Goal: Task Accomplishment & Management: Manage account settings

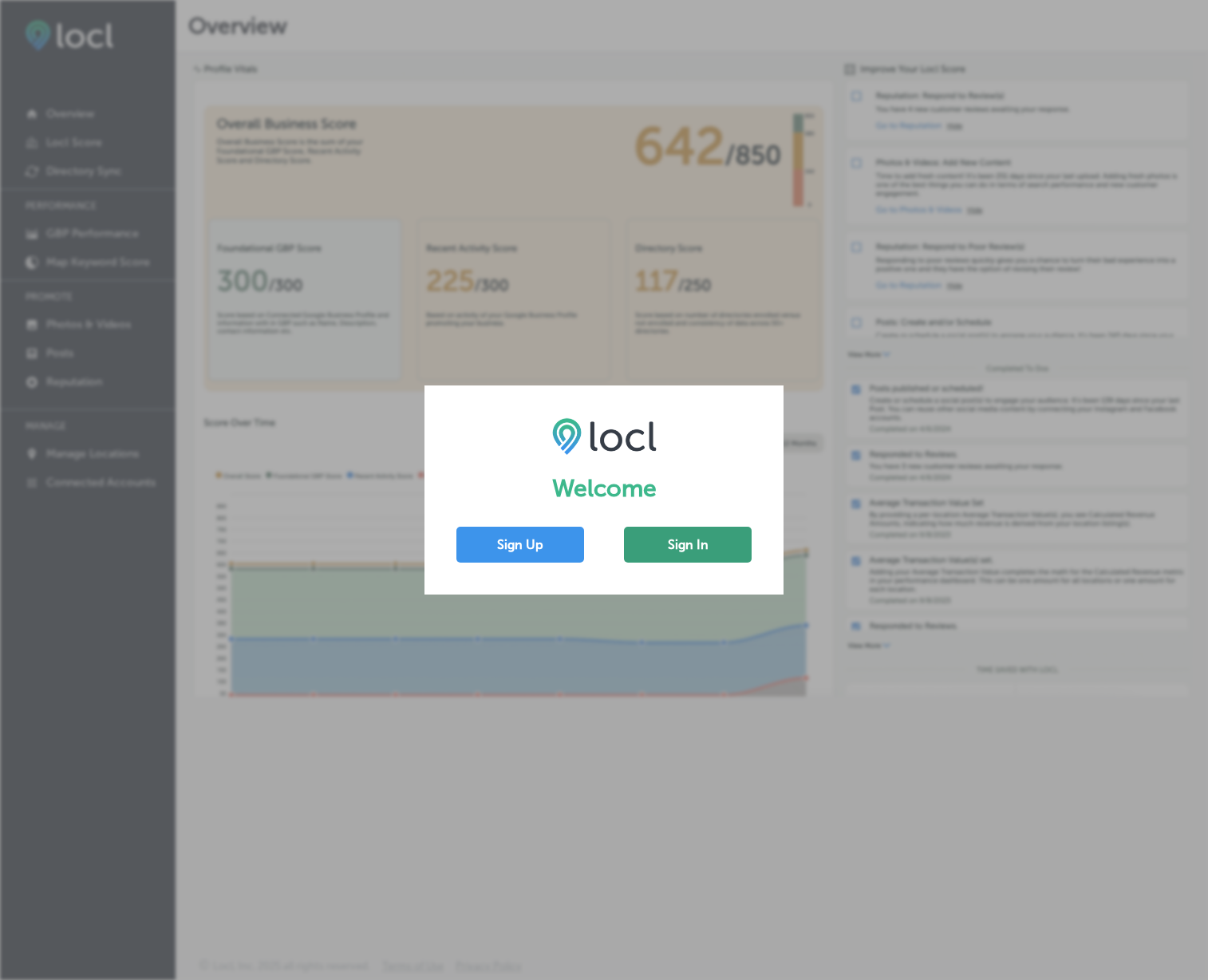
click at [671, 541] on button "Sign In" at bounding box center [687, 545] width 127 height 36
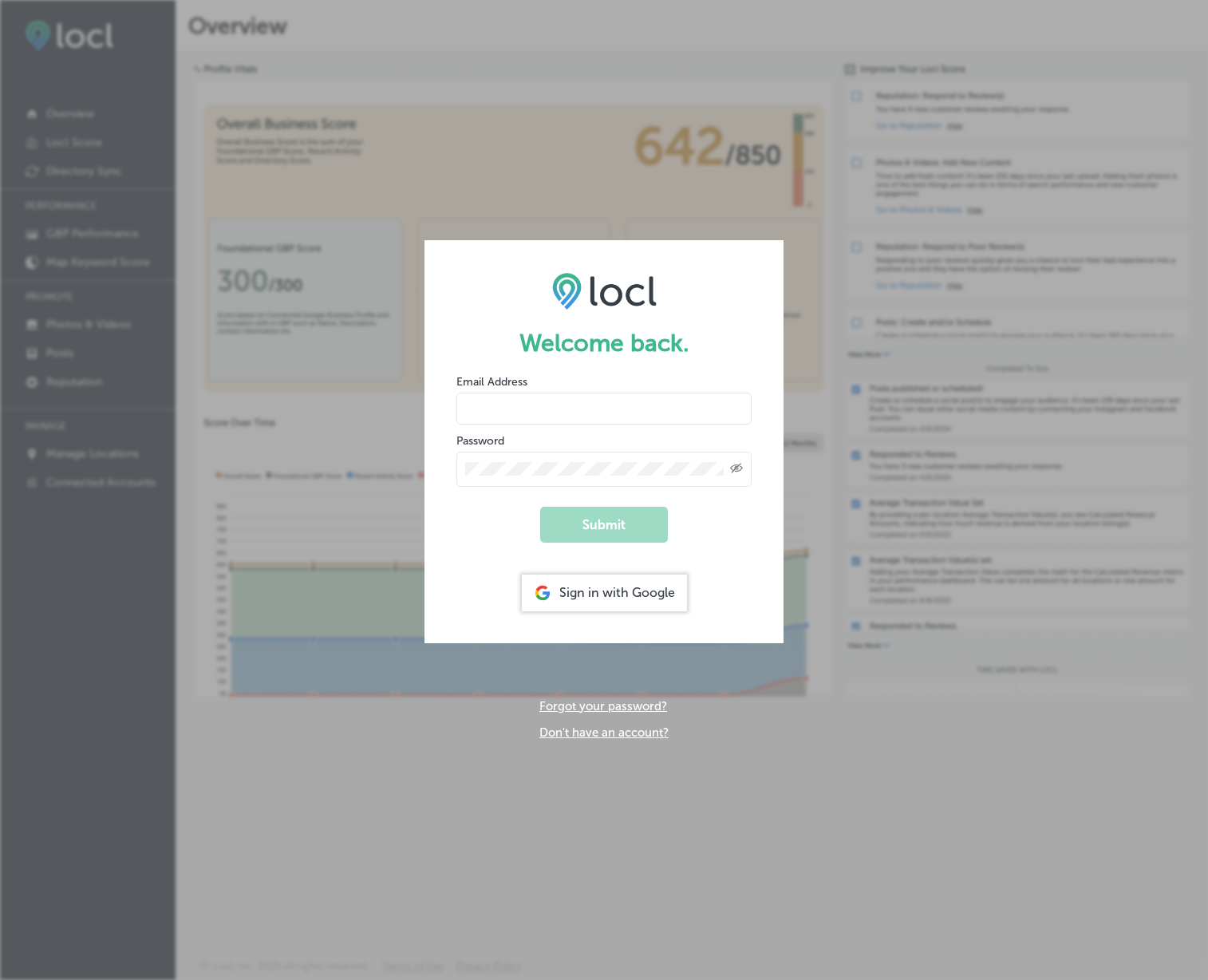
type input "Tadetail907@gmail.com"
click at [603, 521] on button "Submit" at bounding box center [604, 525] width 127 height 36
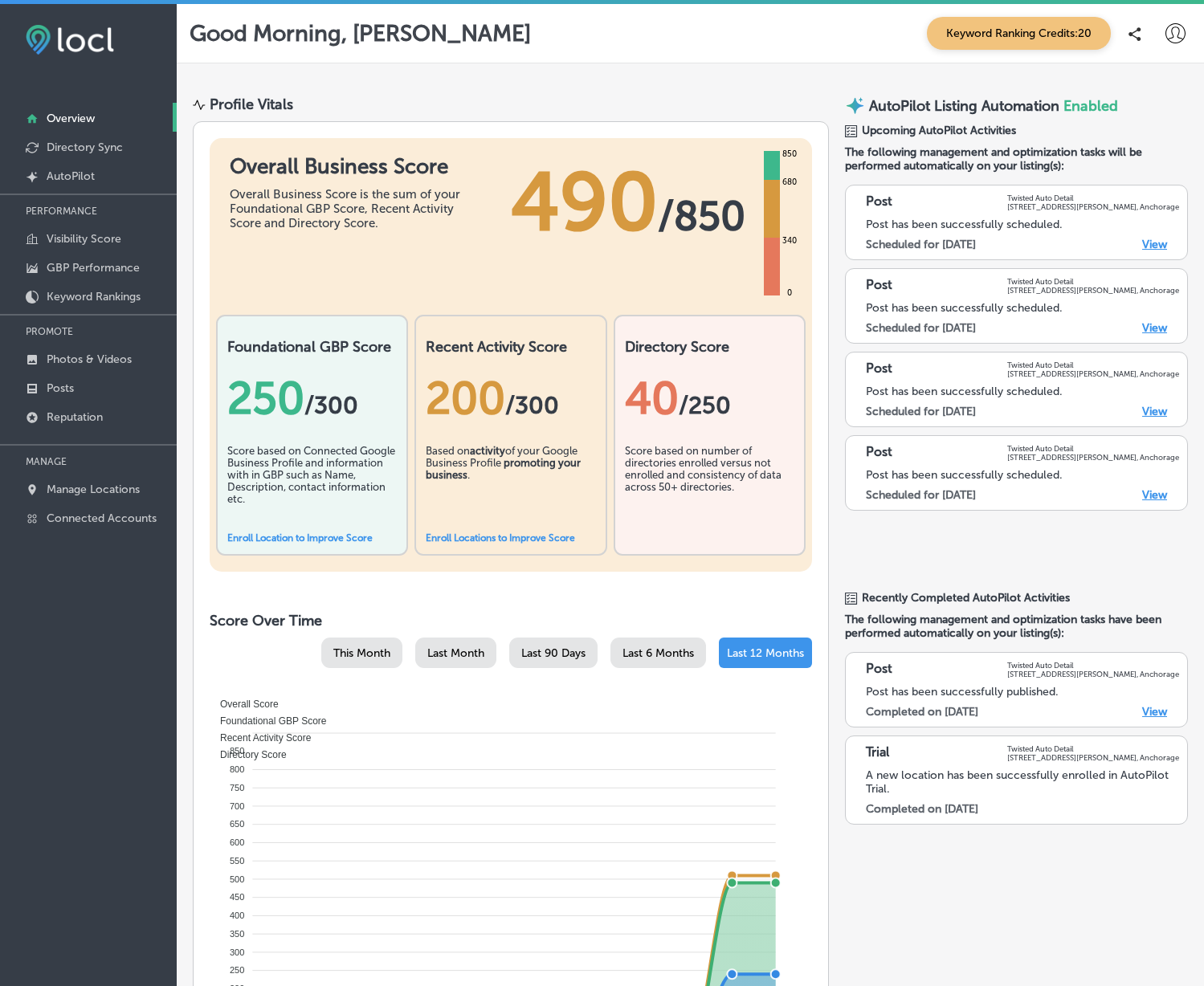
click at [351, 541] on link "Enroll Location to Improve Score" at bounding box center [300, 538] width 145 height 12
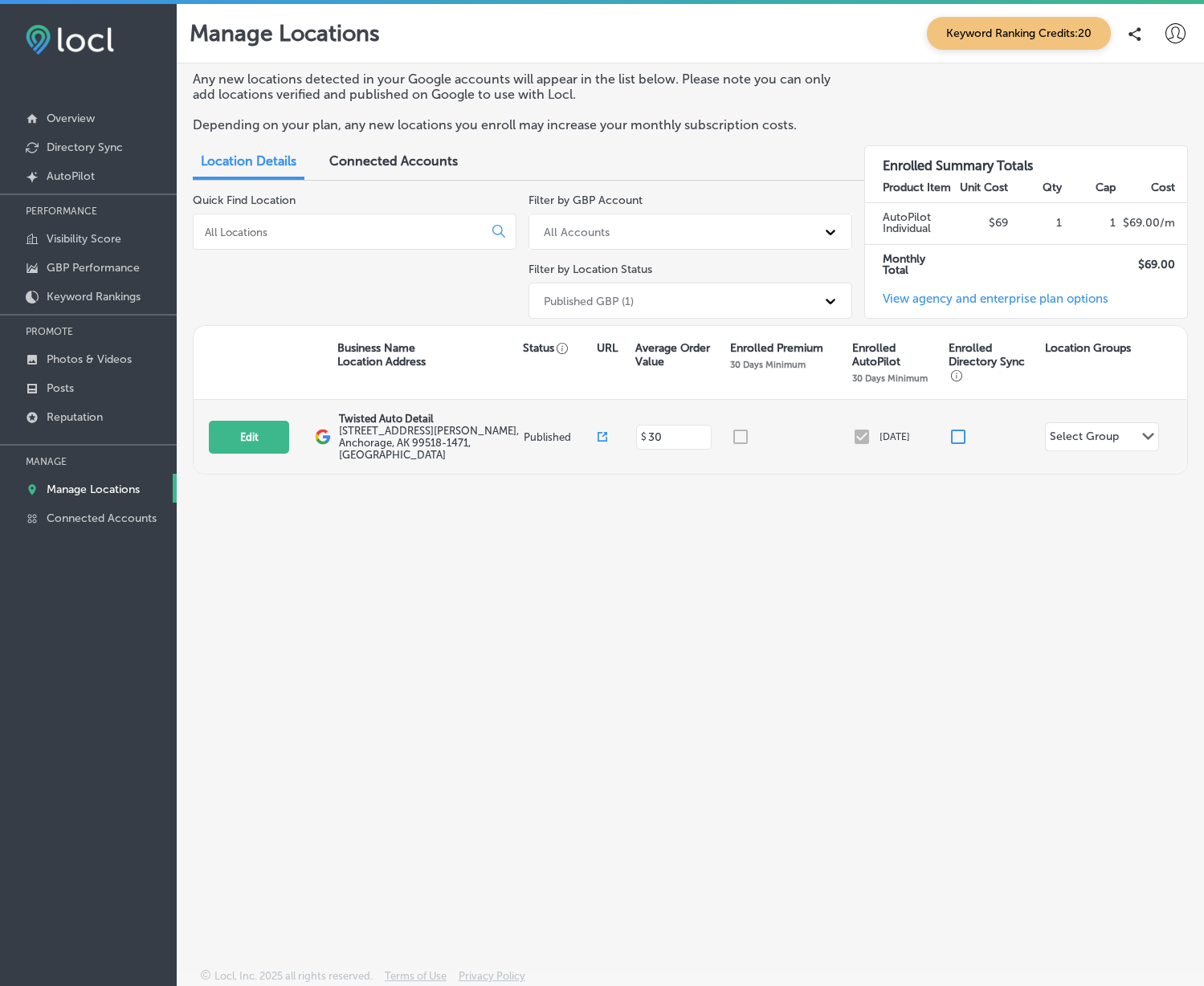
click at [654, 425] on div "$ 30" at bounding box center [674, 438] width 76 height 25
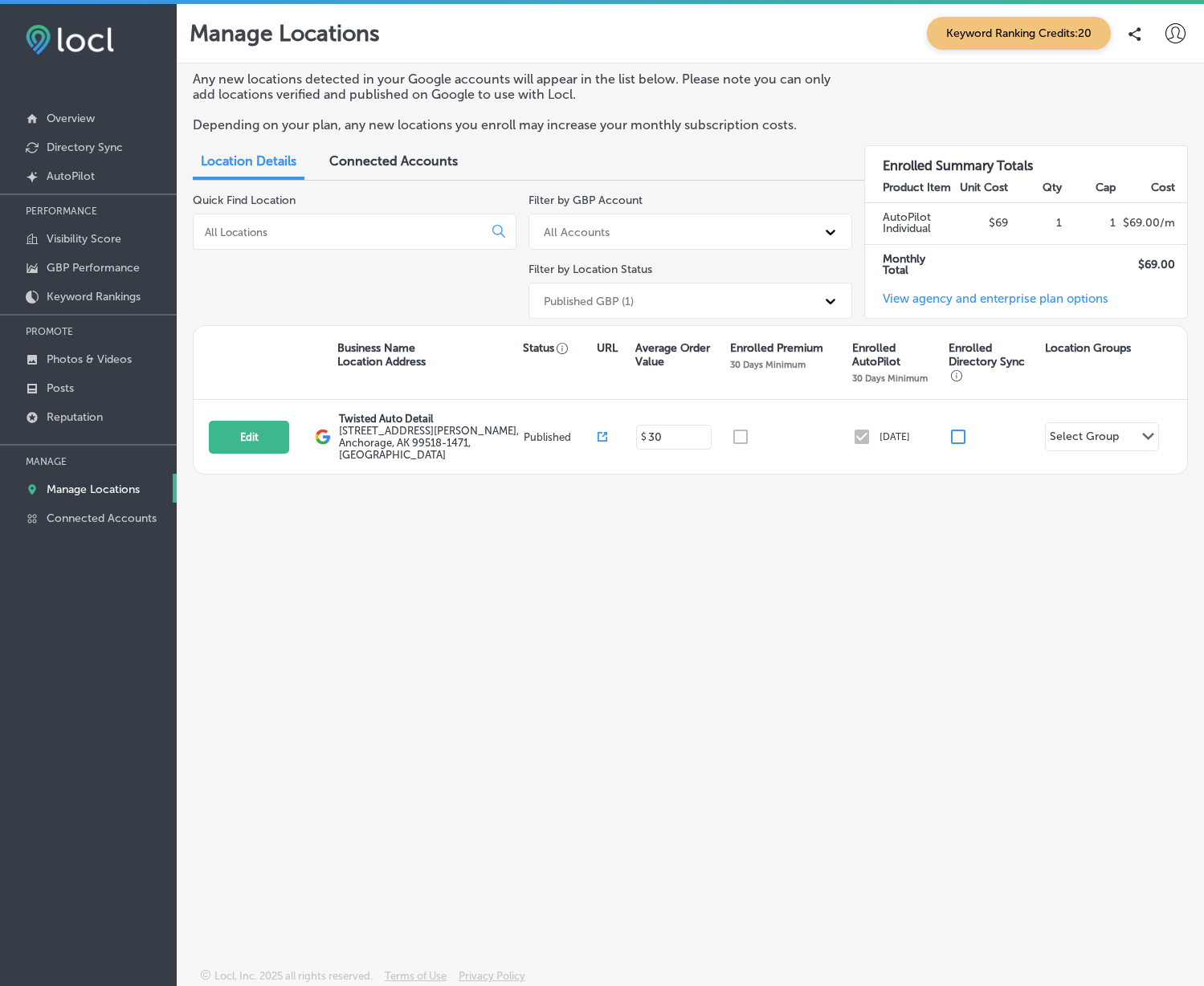
click at [357, 163] on span "Connected Accounts" at bounding box center [393, 161] width 128 height 15
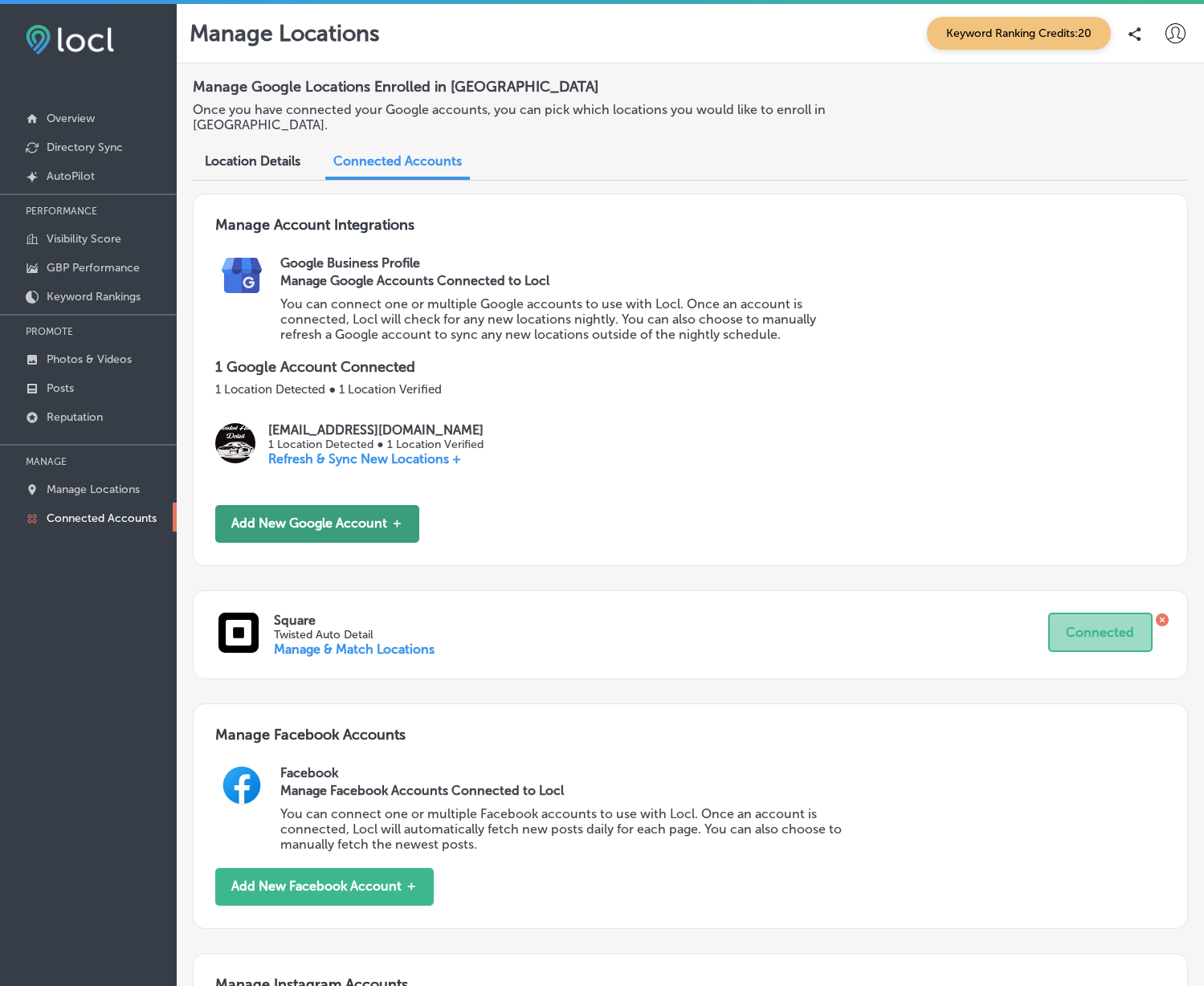
click at [368, 524] on button "Add New Google Account ＋" at bounding box center [317, 524] width 204 height 38
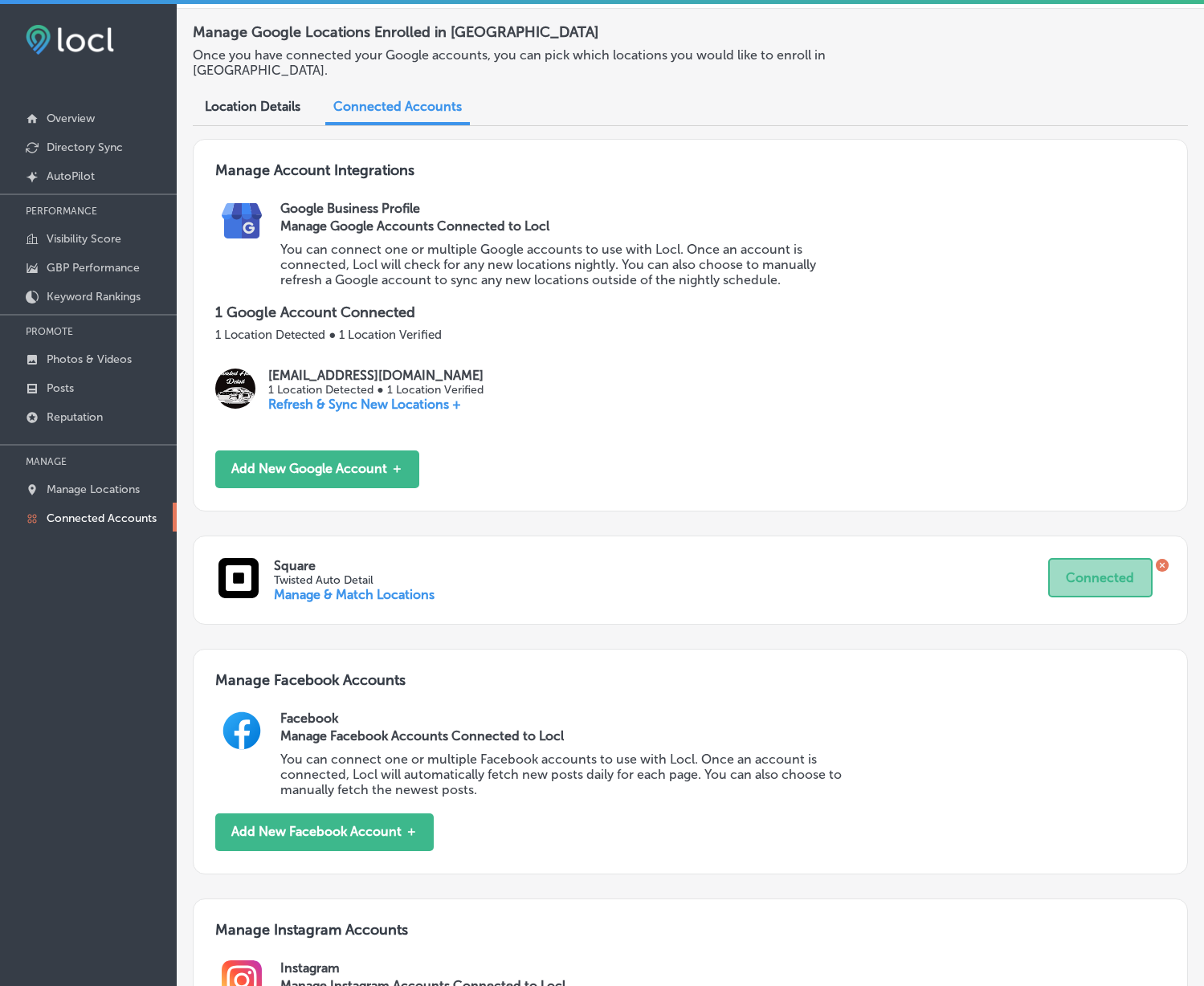
scroll to position [329, 0]
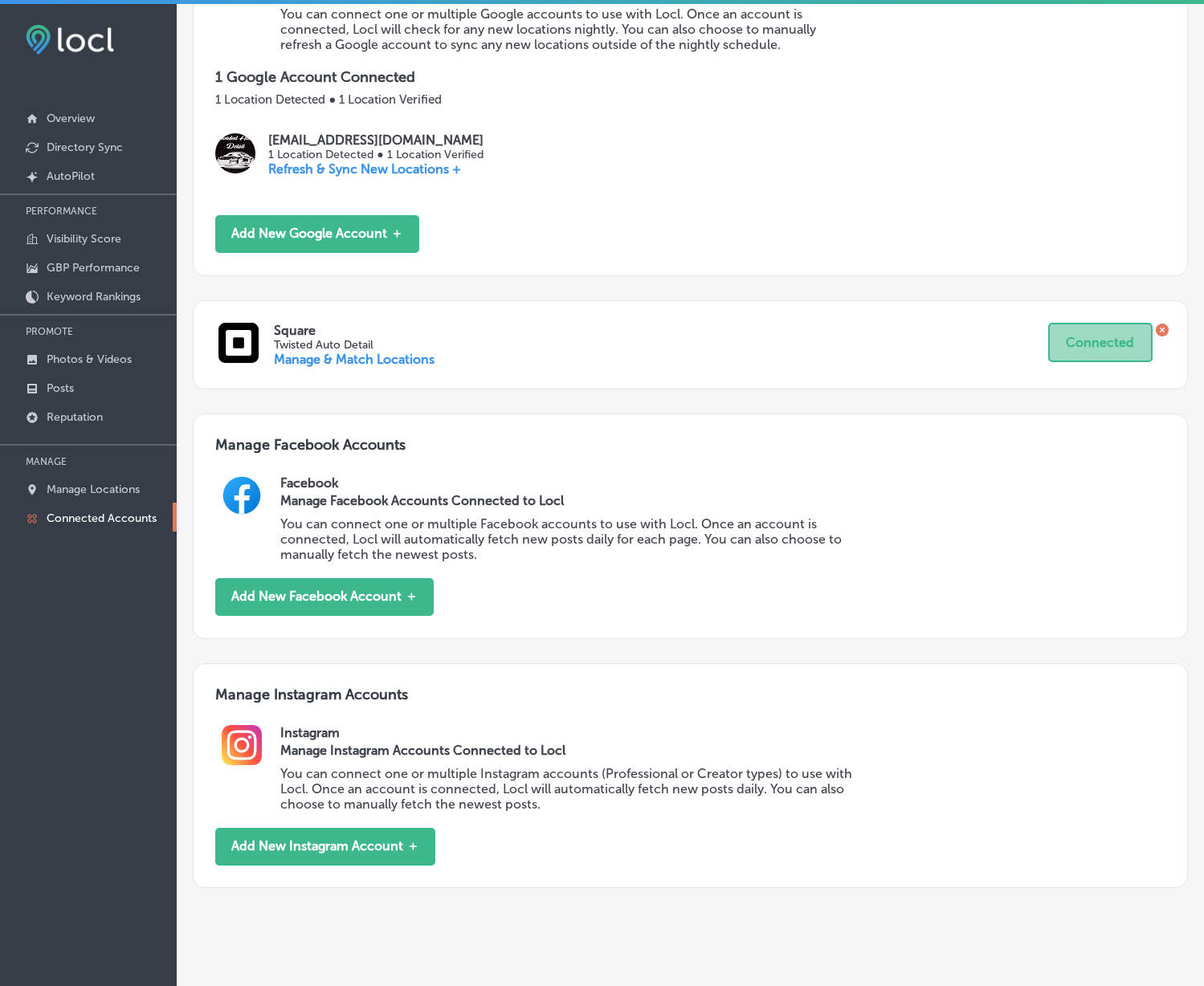
drag, startPoint x: 736, startPoint y: 491, endPoint x: 760, endPoint y: 608, distance: 119.4
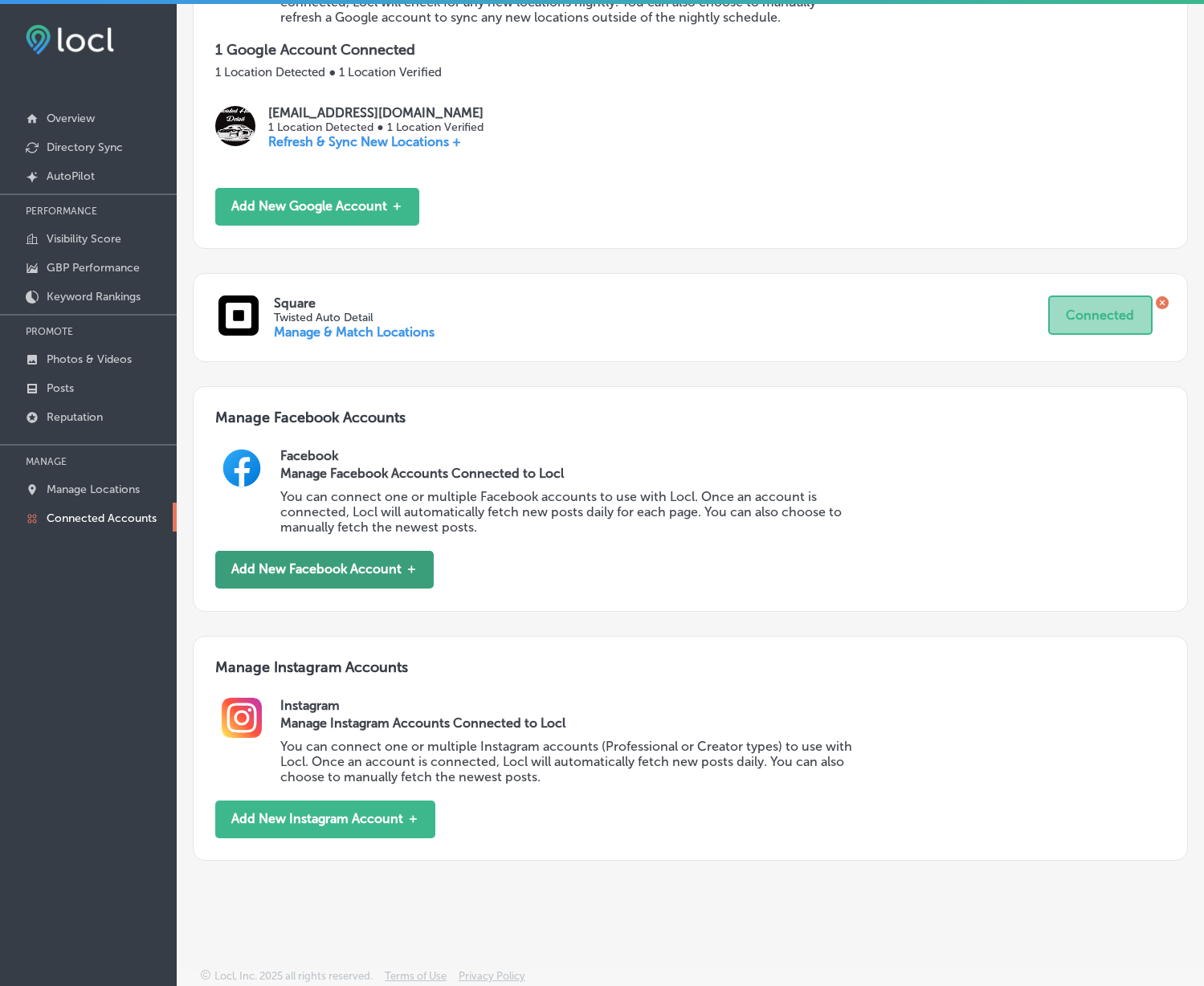
click at [370, 577] on button "Add New Facebook Account ＋" at bounding box center [325, 570] width 219 height 38
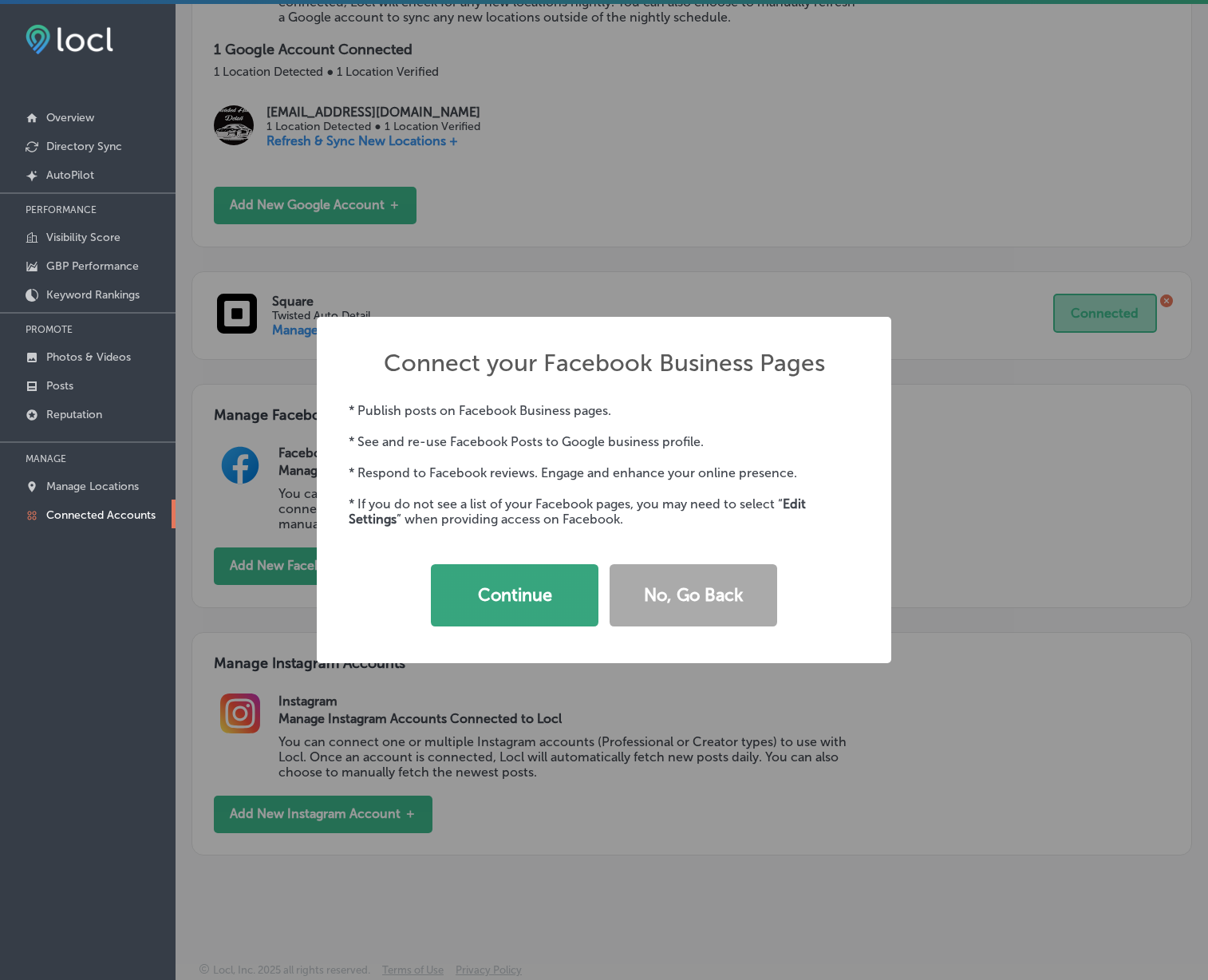
click at [507, 606] on button "Continue" at bounding box center [514, 596] width 168 height 62
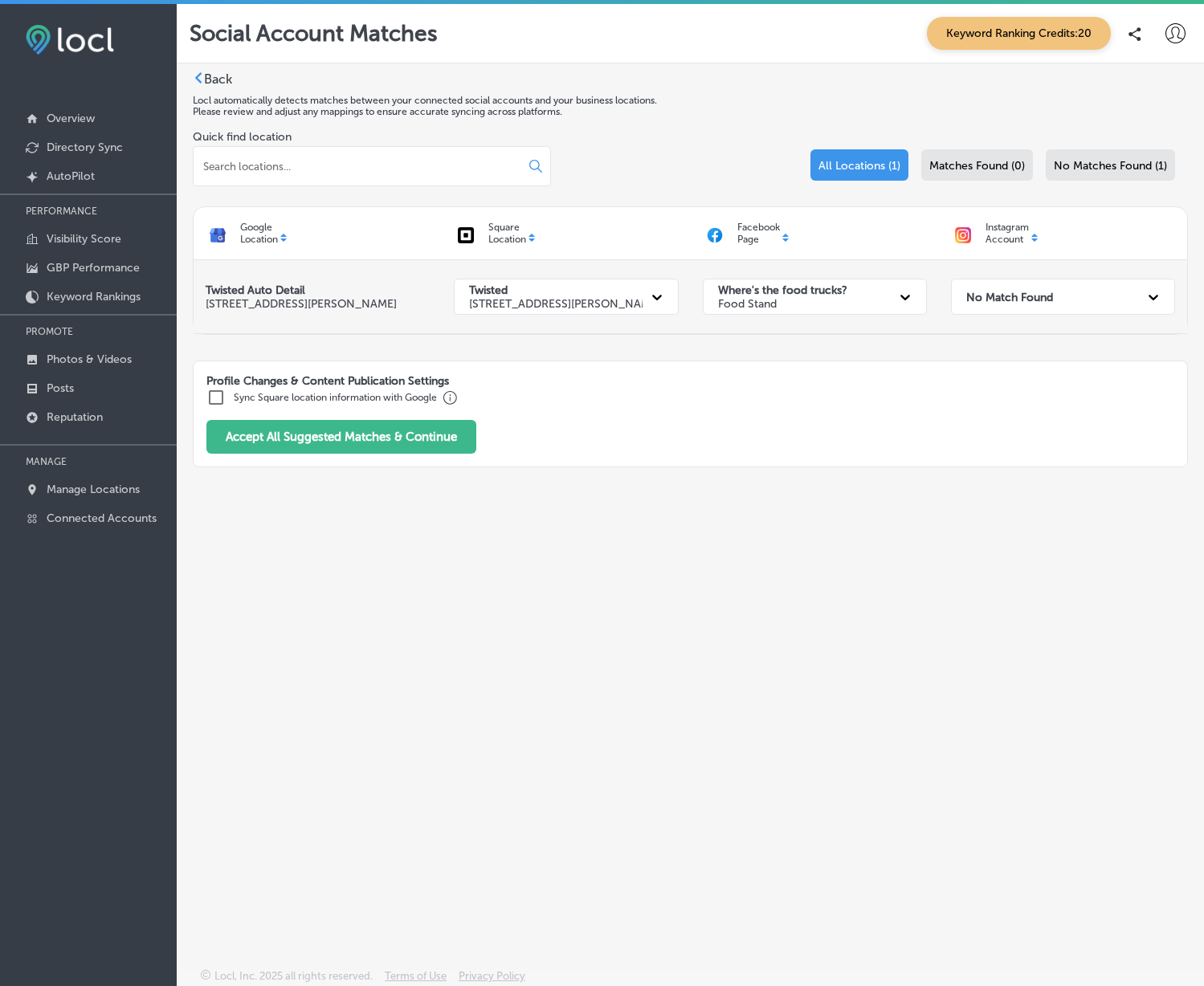
click at [820, 296] on strong "Where's the food trucks?" at bounding box center [782, 290] width 129 height 13
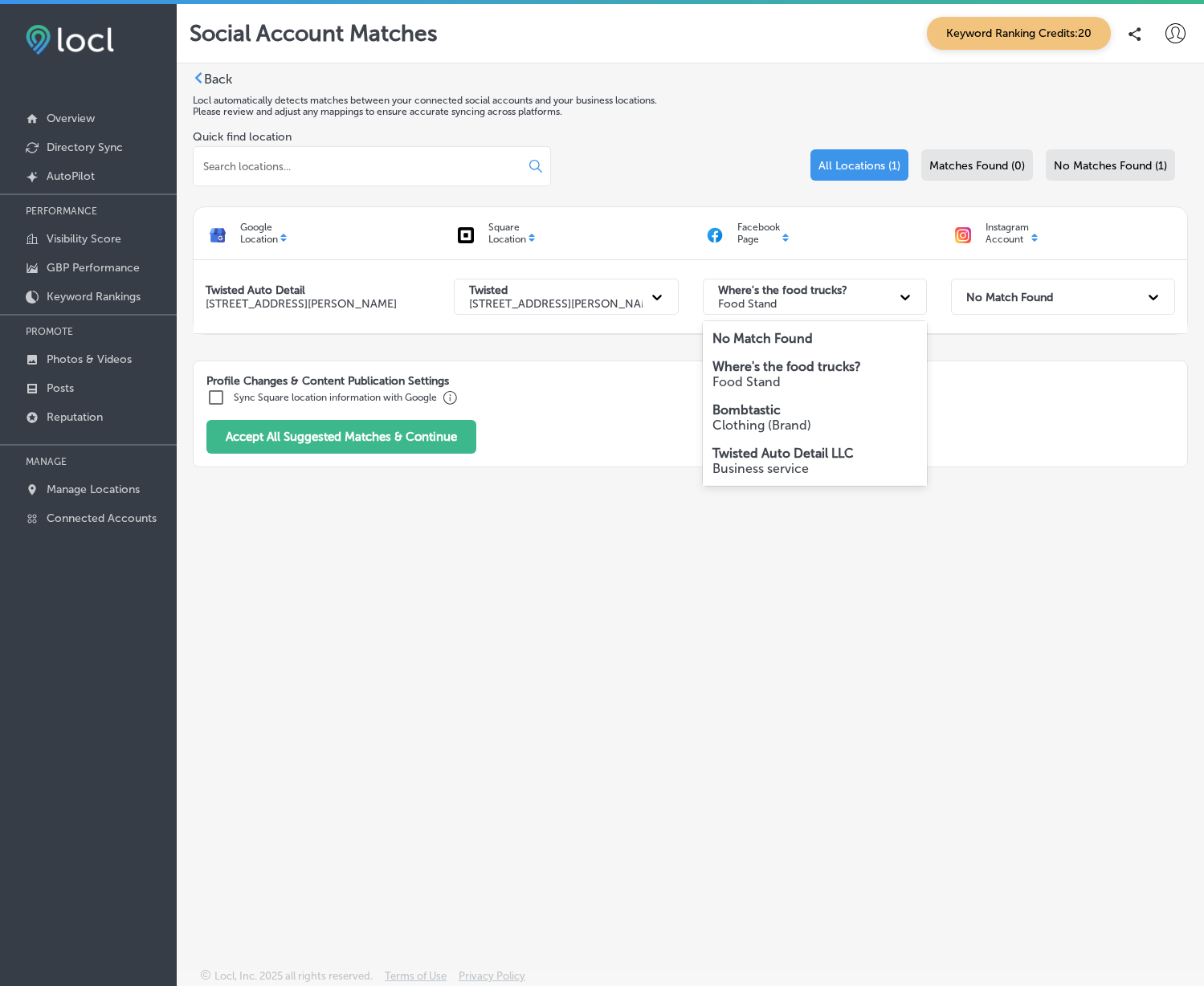
click at [768, 464] on p "Business service" at bounding box center [815, 468] width 205 height 15
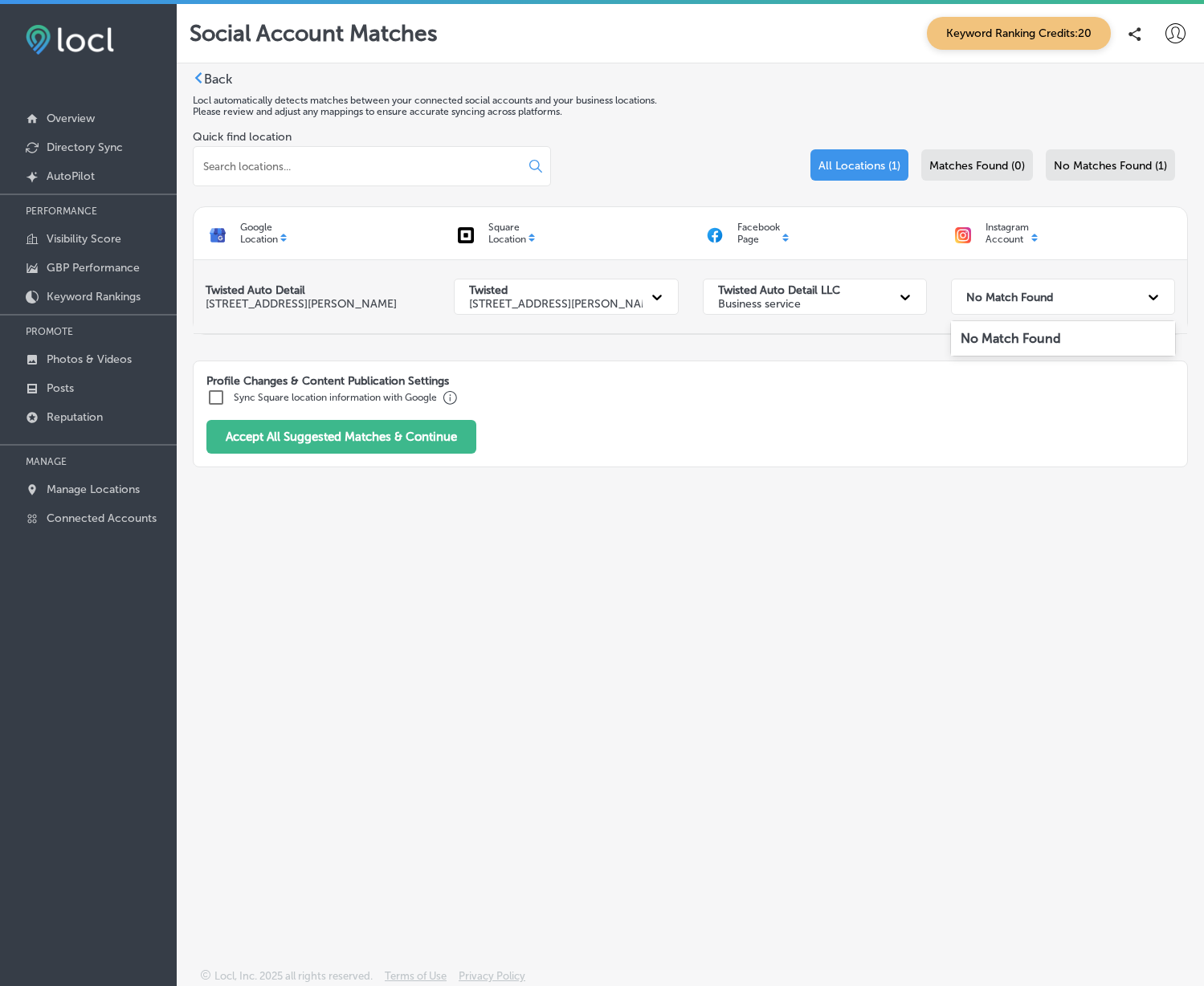
click at [1011, 285] on div "No Match Found" at bounding box center [1048, 296] width 180 height 33
click at [777, 442] on div "Profile Changes & Content Publication Settings Sync Square location information…" at bounding box center [690, 414] width 995 height 107
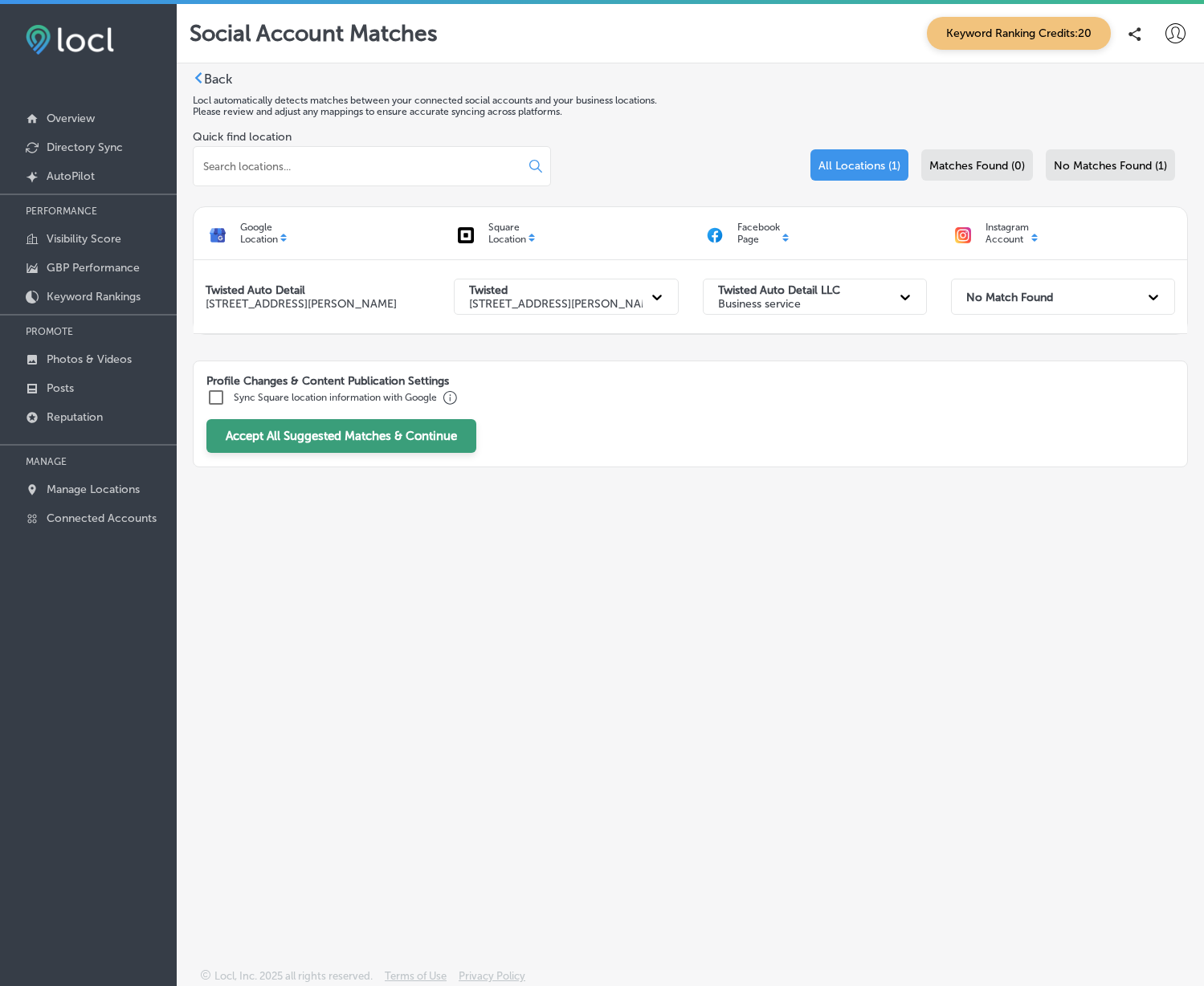
click at [432, 441] on button "Accept All Suggested Matches & Continue" at bounding box center [341, 436] width 270 height 34
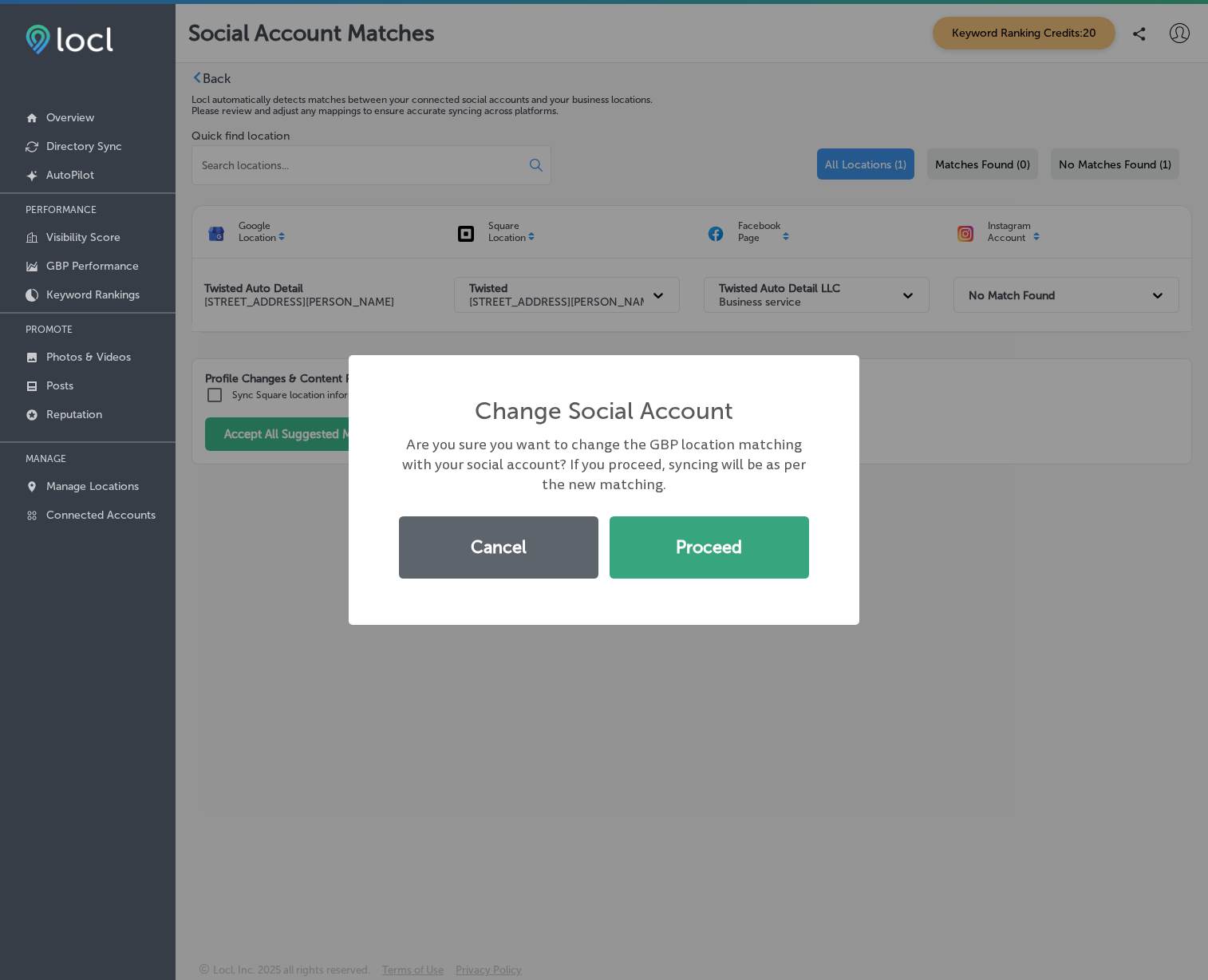
click at [700, 551] on button "Proceed" at bounding box center [710, 548] width 200 height 62
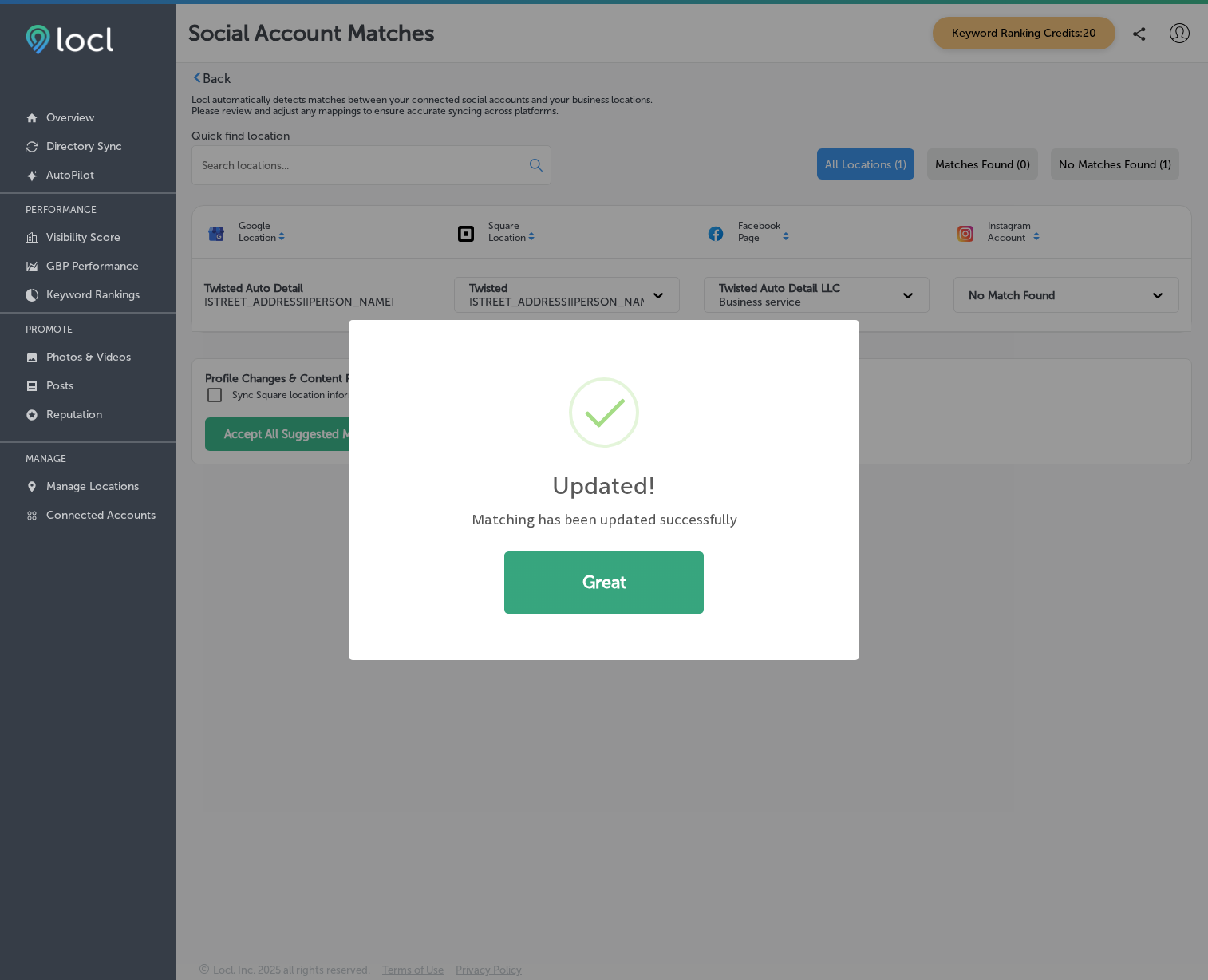
click at [649, 568] on button "Great" at bounding box center [604, 583] width 200 height 62
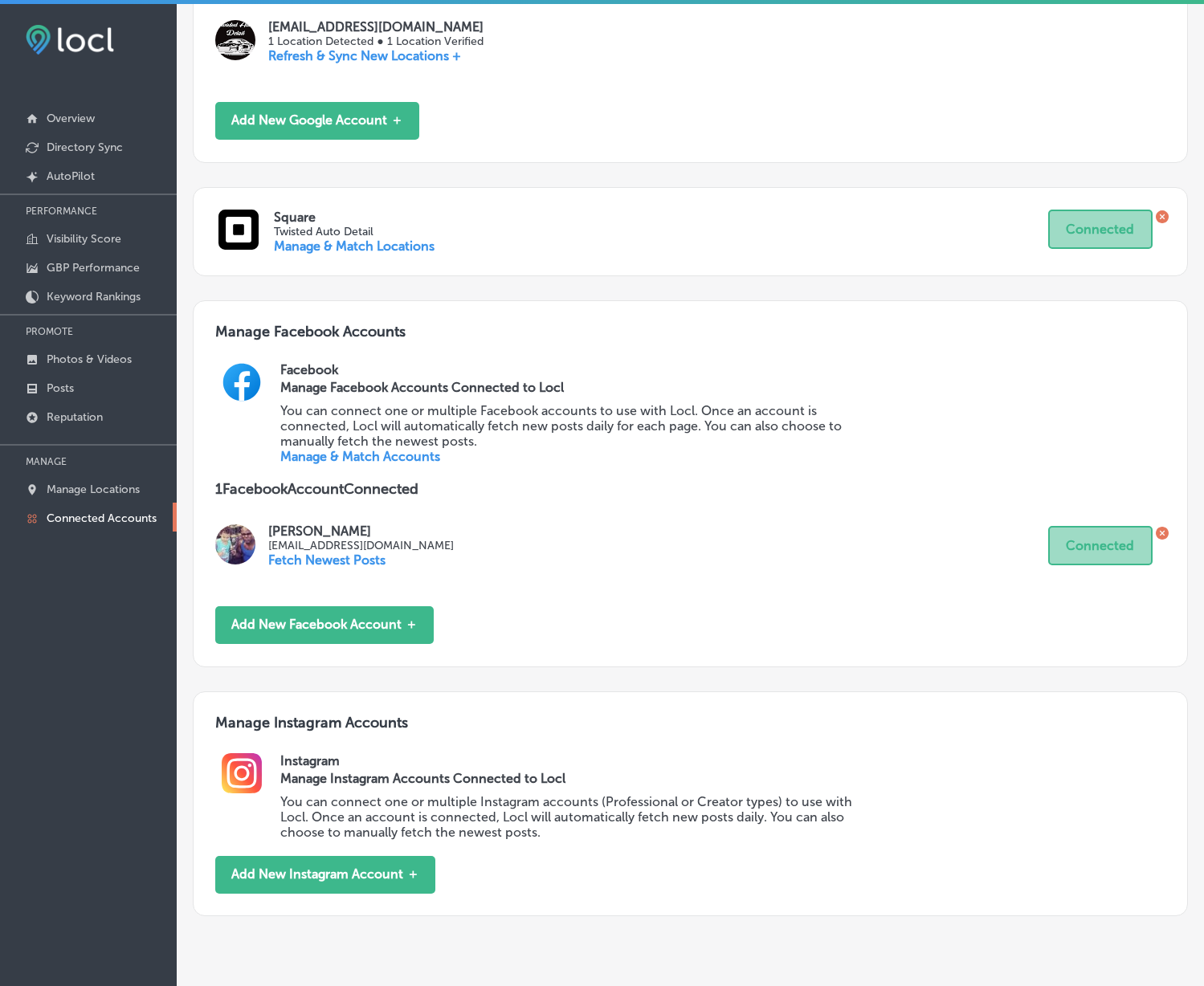
scroll to position [471, 0]
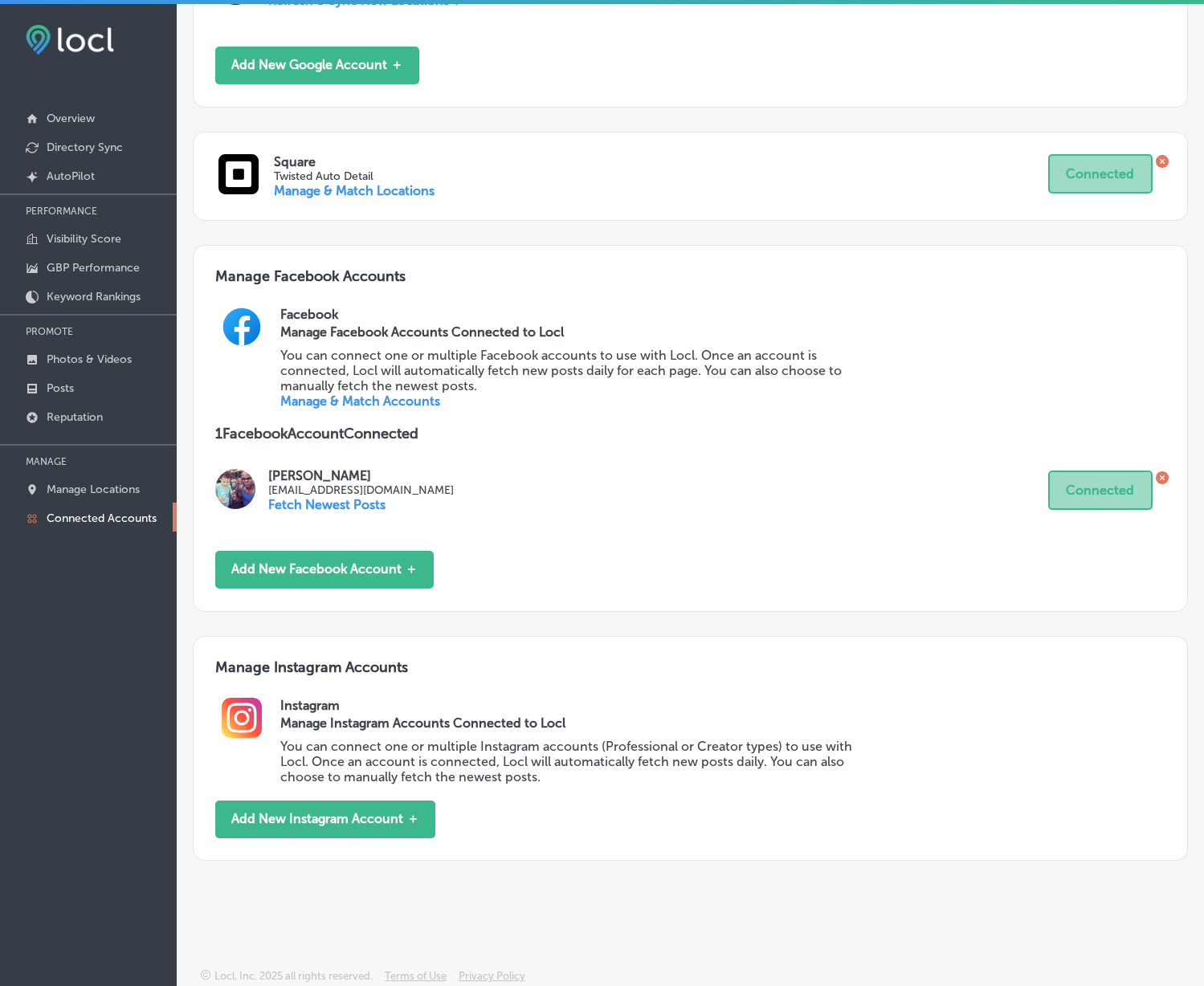
drag, startPoint x: 790, startPoint y: 601, endPoint x: 771, endPoint y: 660, distance: 62.0
click at [279, 819] on button "Add New Instagram Account ＋" at bounding box center [325, 820] width 220 height 38
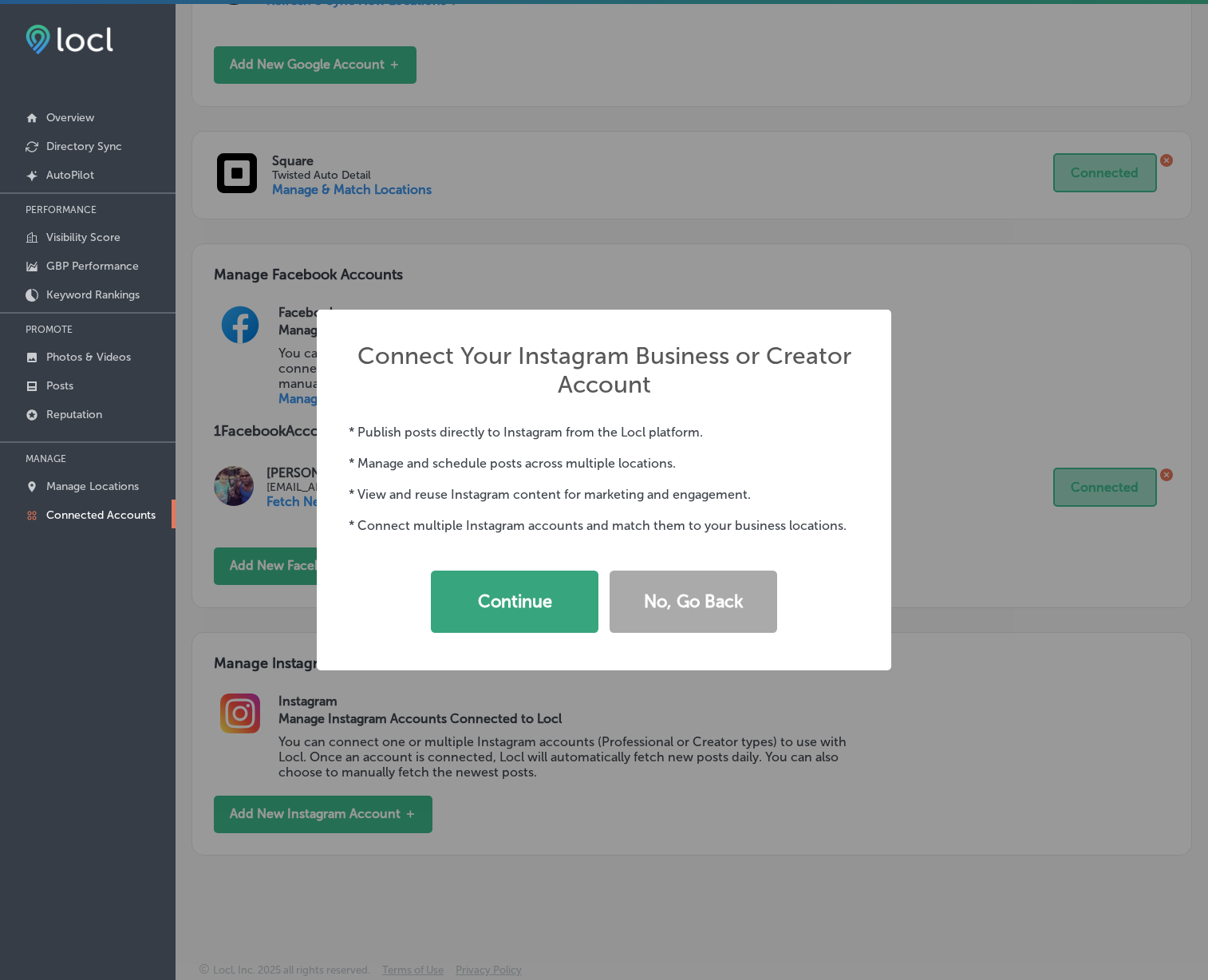
click at [570, 614] on button "Continue" at bounding box center [514, 602] width 168 height 62
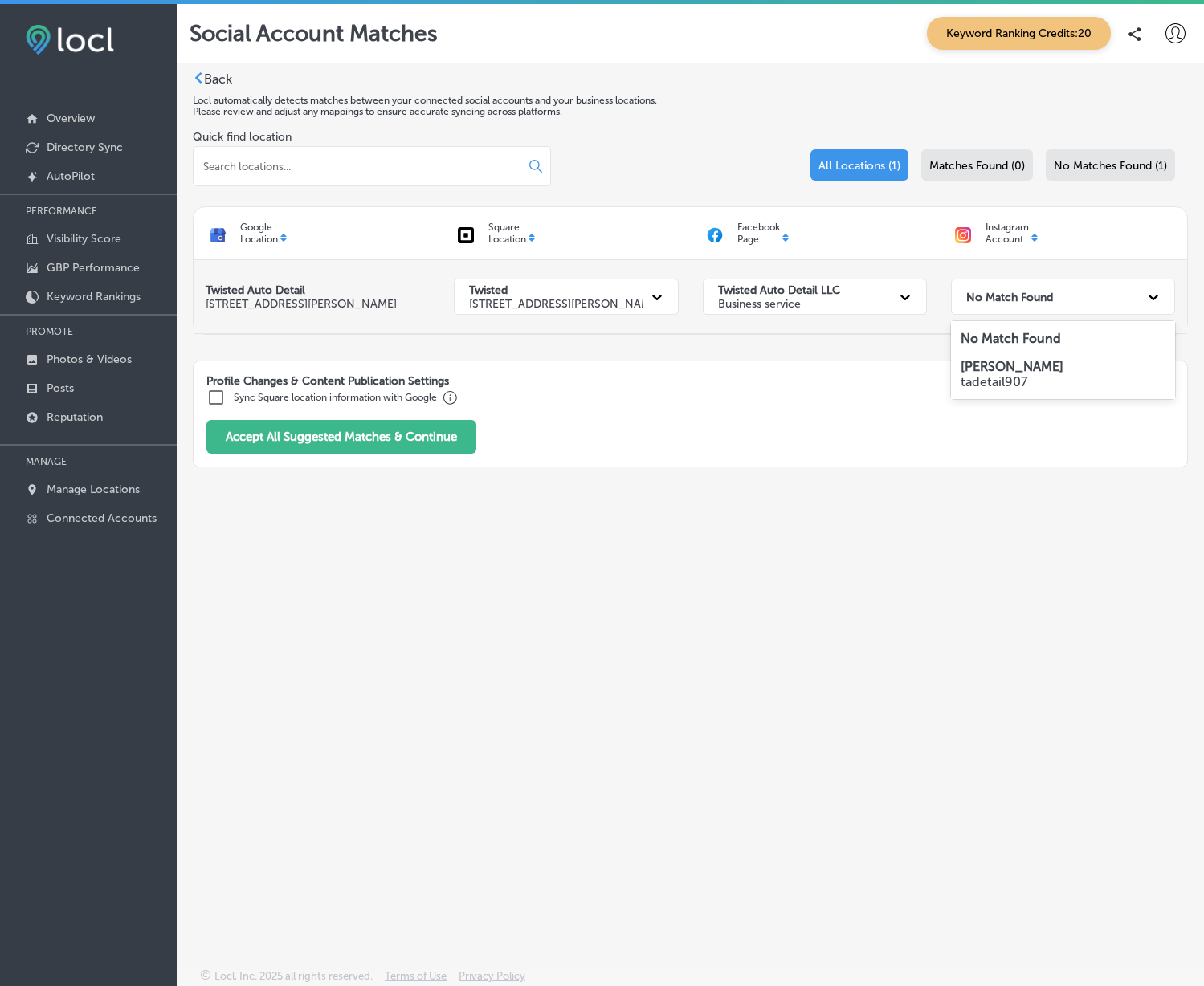
click at [1006, 280] on div "No Match Found" at bounding box center [1063, 297] width 224 height 36
click at [986, 371] on strong "Norman" at bounding box center [1012, 366] width 103 height 15
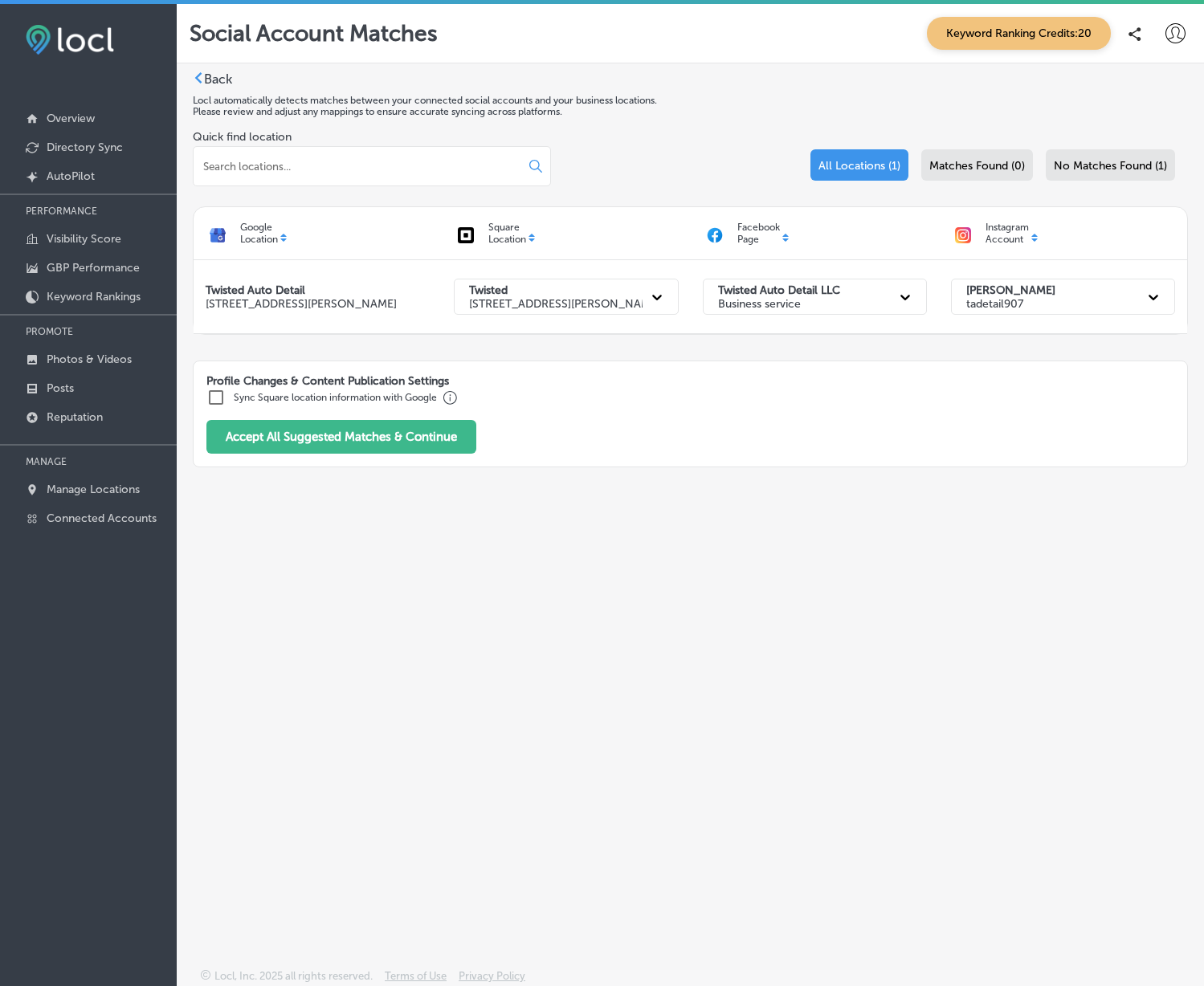
click at [418, 395] on label "Sync Square location information with Google" at bounding box center [336, 397] width 204 height 12
click at [212, 394] on input "checkbox" at bounding box center [215, 397] width 19 height 19
click at [241, 433] on button "Accept All Suggested Matches & Continue" at bounding box center [341, 436] width 270 height 34
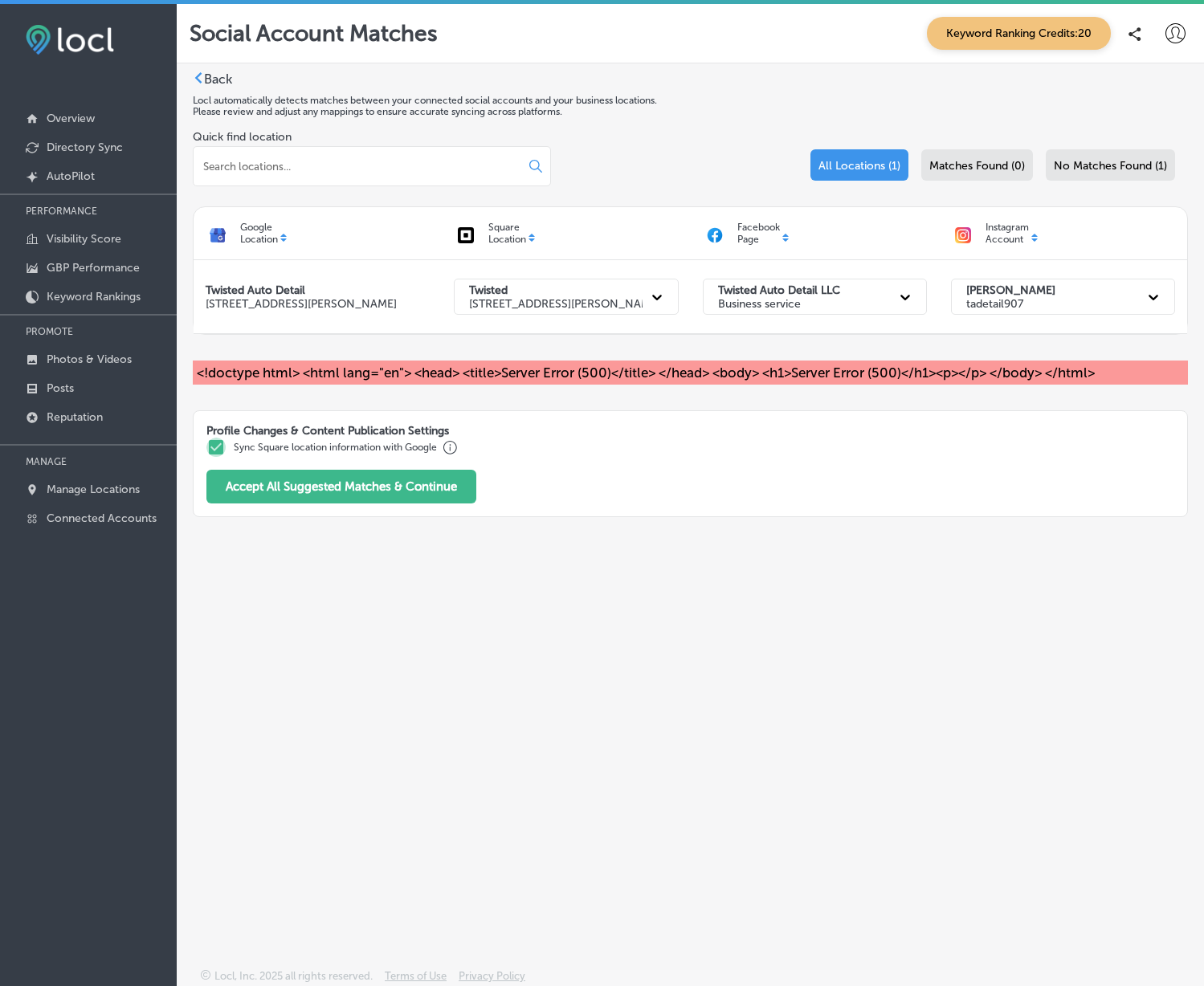
click at [209, 441] on input "checkbox" at bounding box center [215, 447] width 19 height 19
checkbox input "false"
drag, startPoint x: 249, startPoint y: 476, endPoint x: 257, endPoint y: 484, distance: 11.3
click at [249, 476] on button "Accept All Suggested Matches & Continue" at bounding box center [341, 487] width 270 height 34
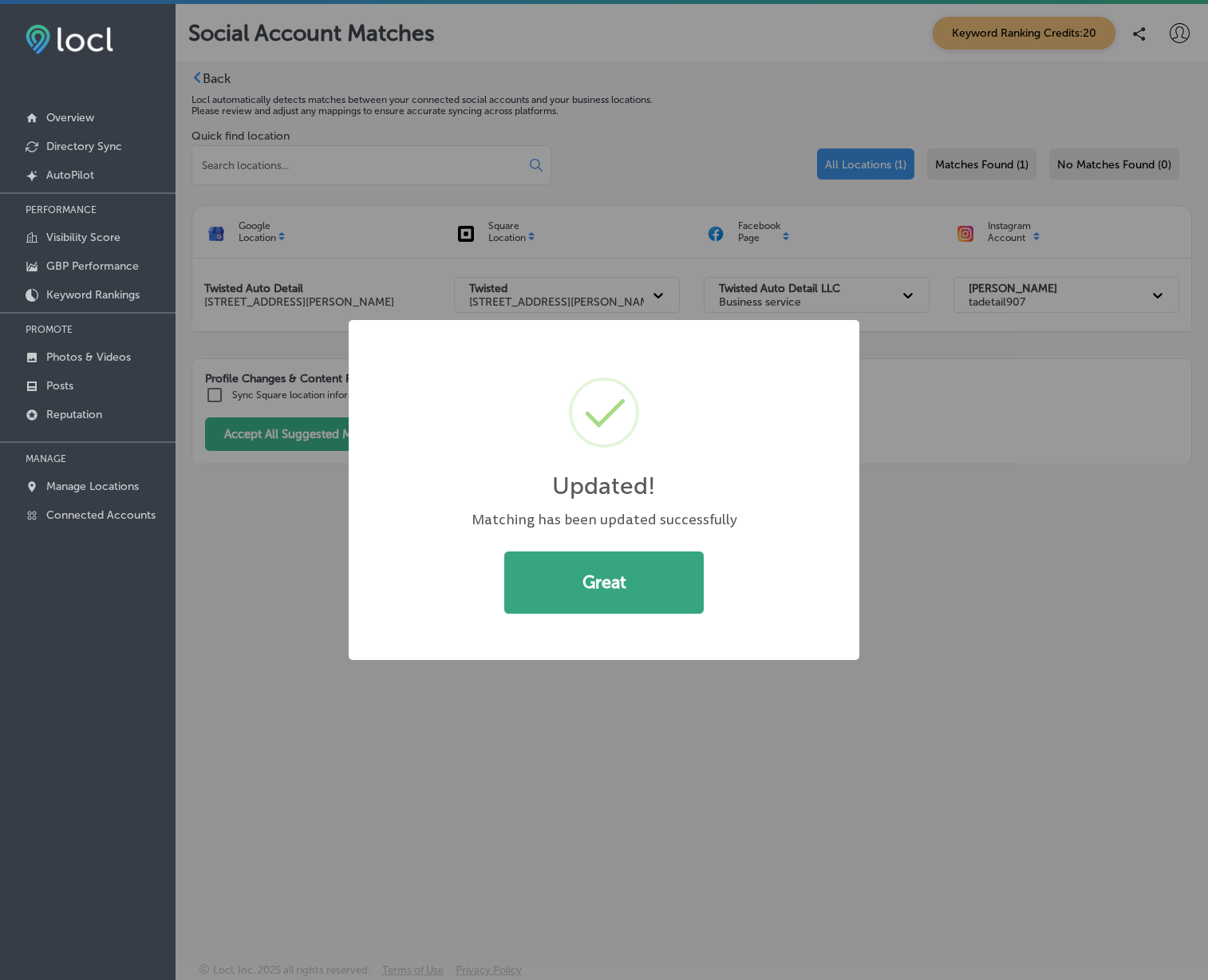
click at [589, 583] on button "Great" at bounding box center [604, 583] width 200 height 62
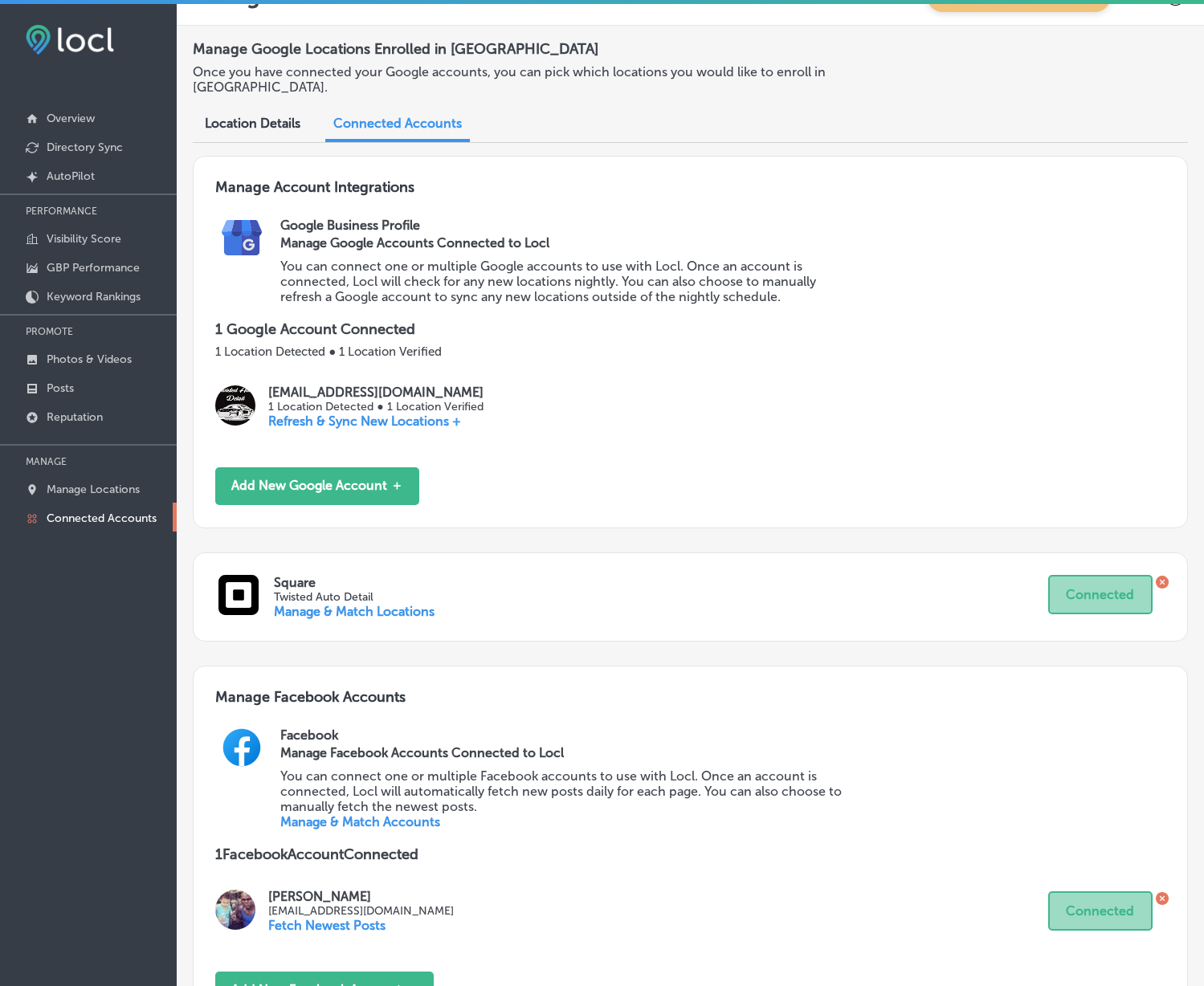
drag, startPoint x: 712, startPoint y: 406, endPoint x: 710, endPoint y: 440, distance: 34.1
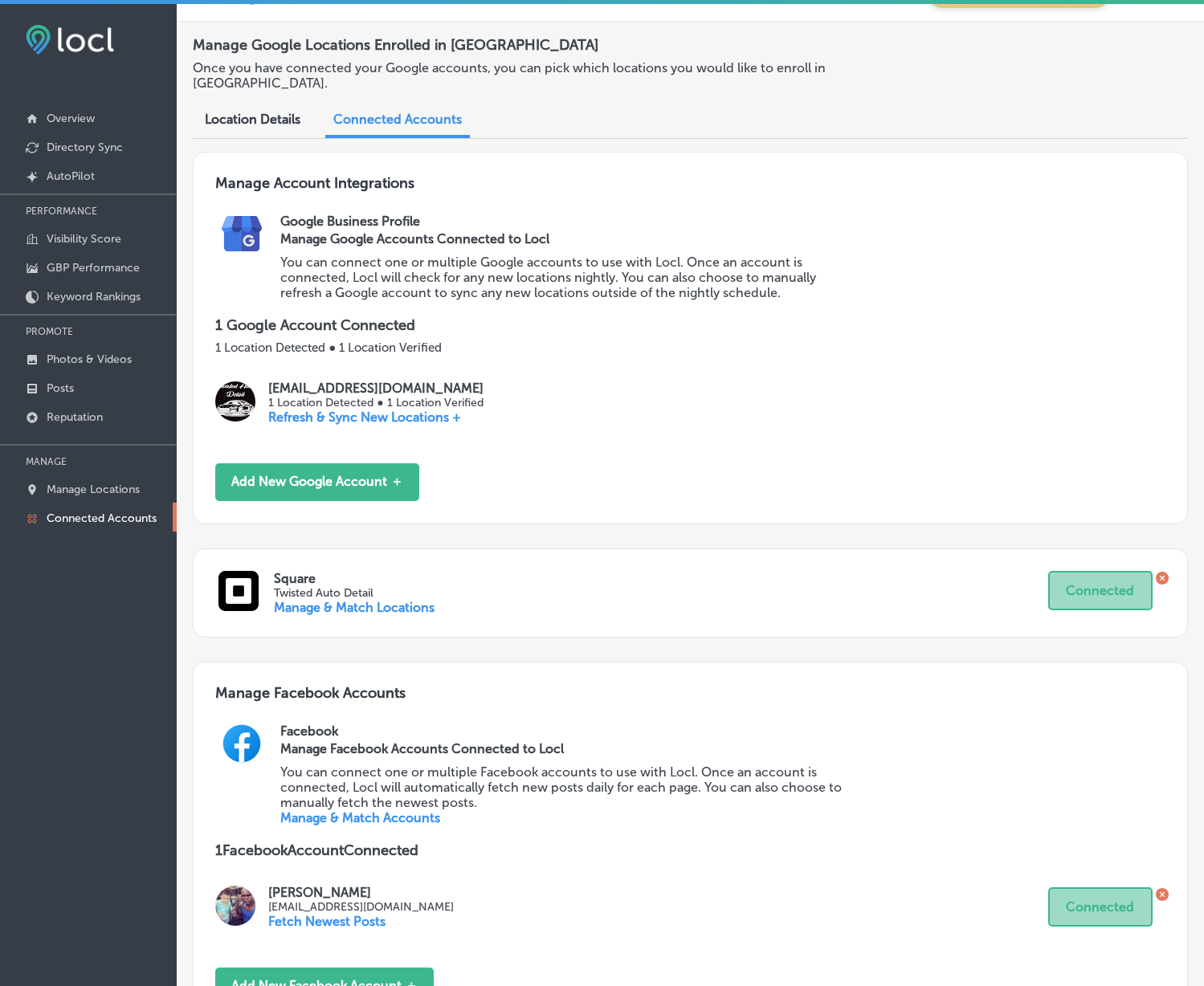
click at [380, 415] on p "Refresh & Sync New Locations +" at bounding box center [376, 417] width 215 height 15
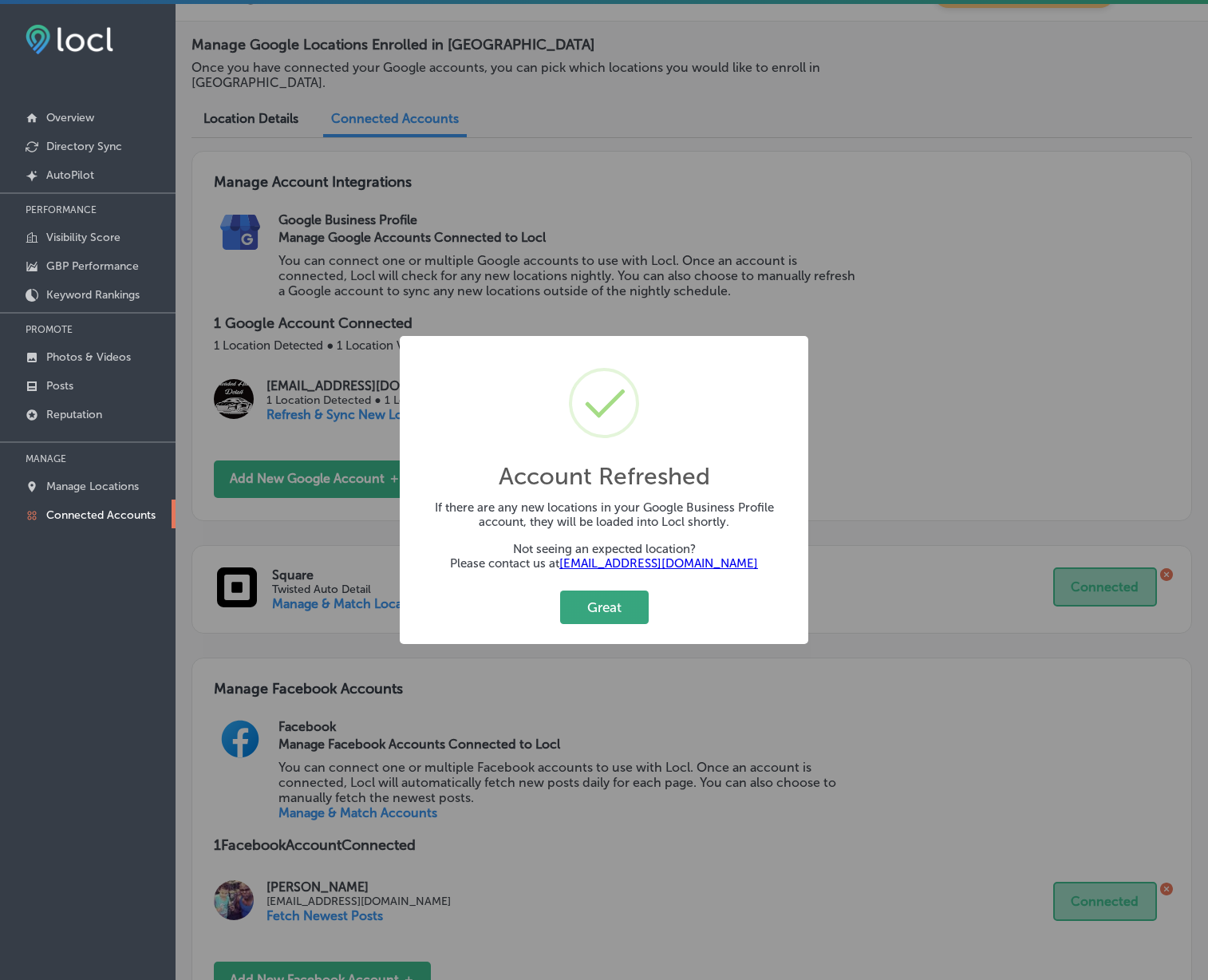
click at [606, 619] on button "Great" at bounding box center [604, 607] width 88 height 33
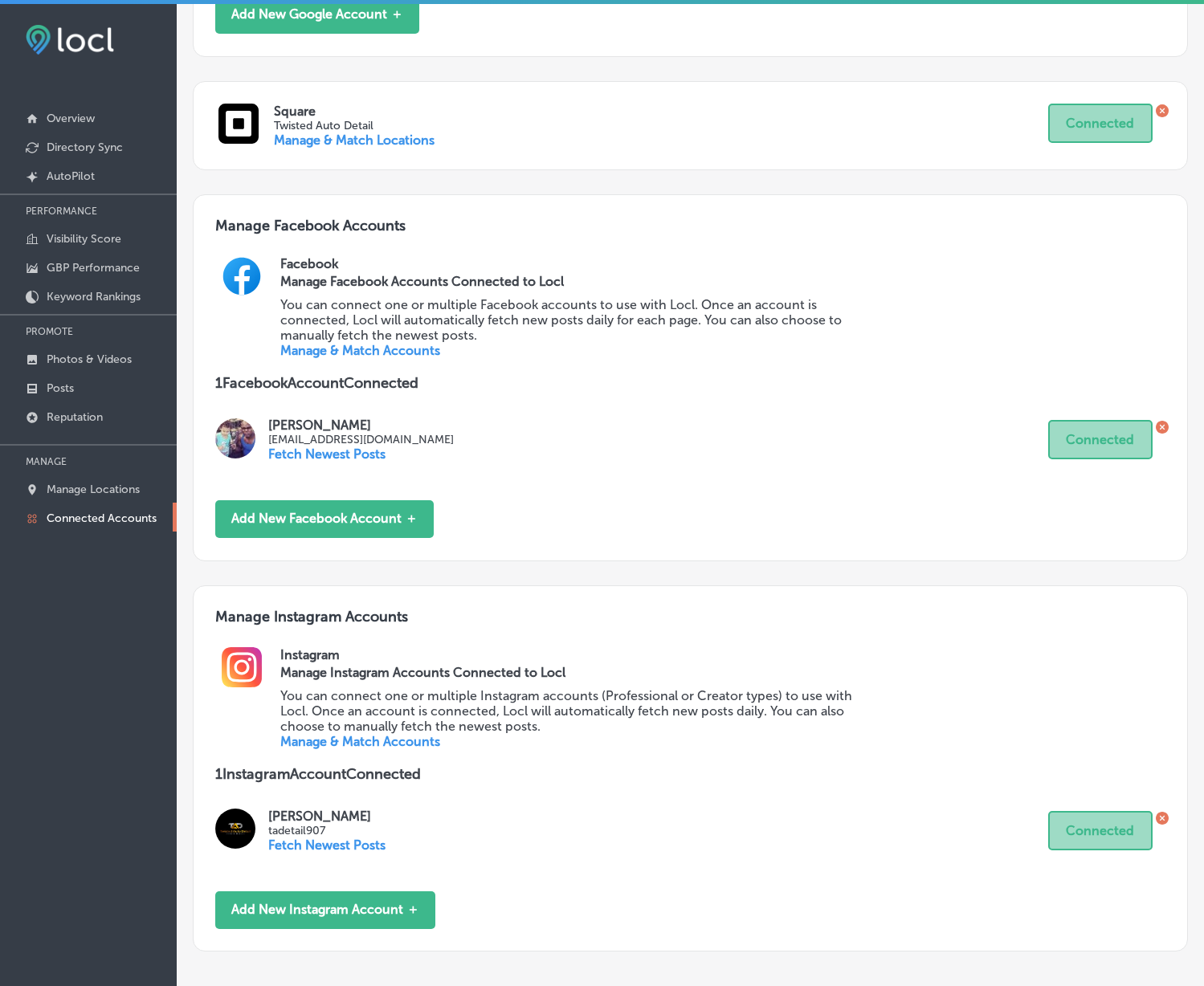
scroll to position [612, 0]
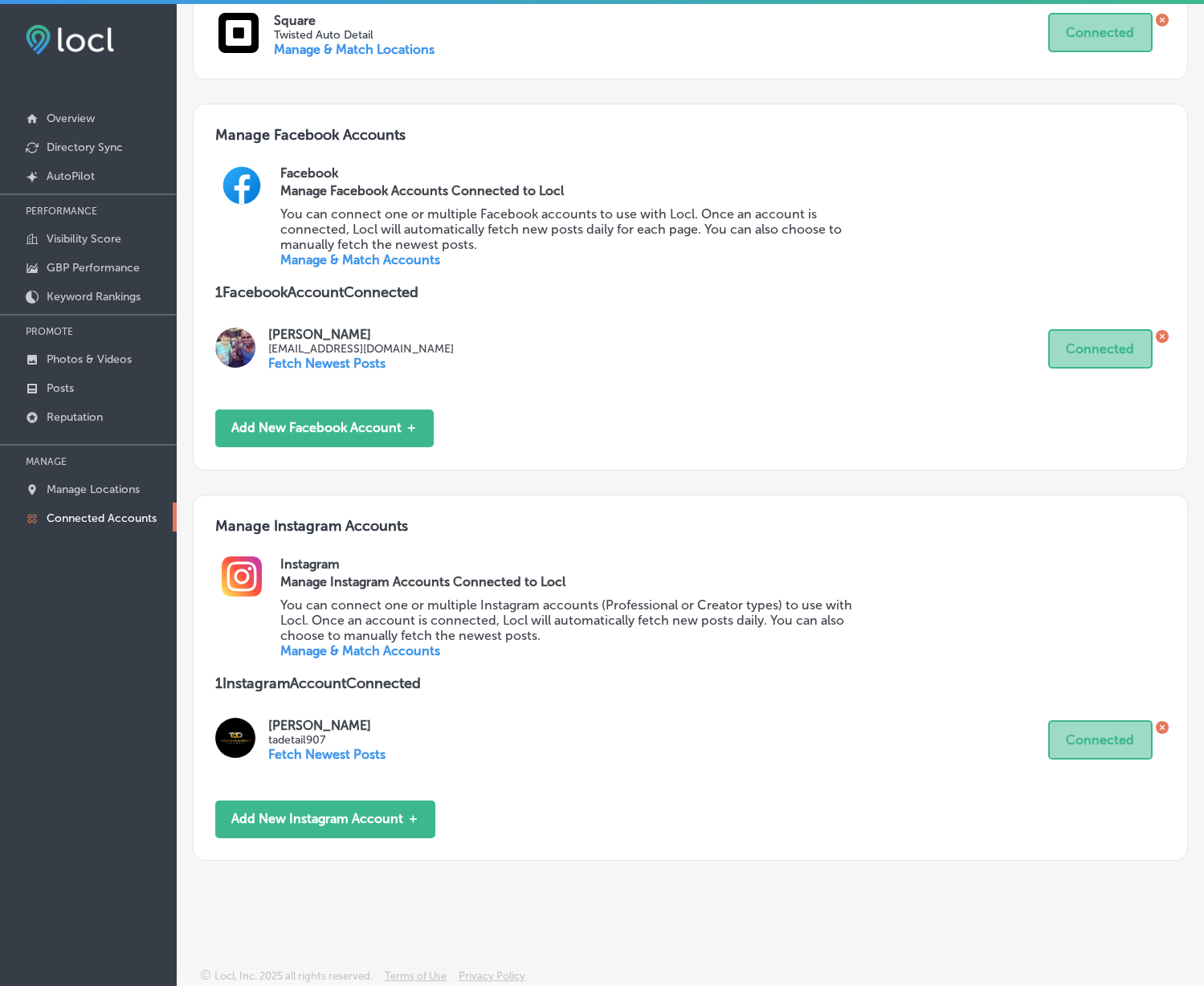
drag, startPoint x: 903, startPoint y: 179, endPoint x: 899, endPoint y: 388, distance: 209.0
click at [321, 755] on p "Fetch Newest Posts" at bounding box center [327, 755] width 118 height 15
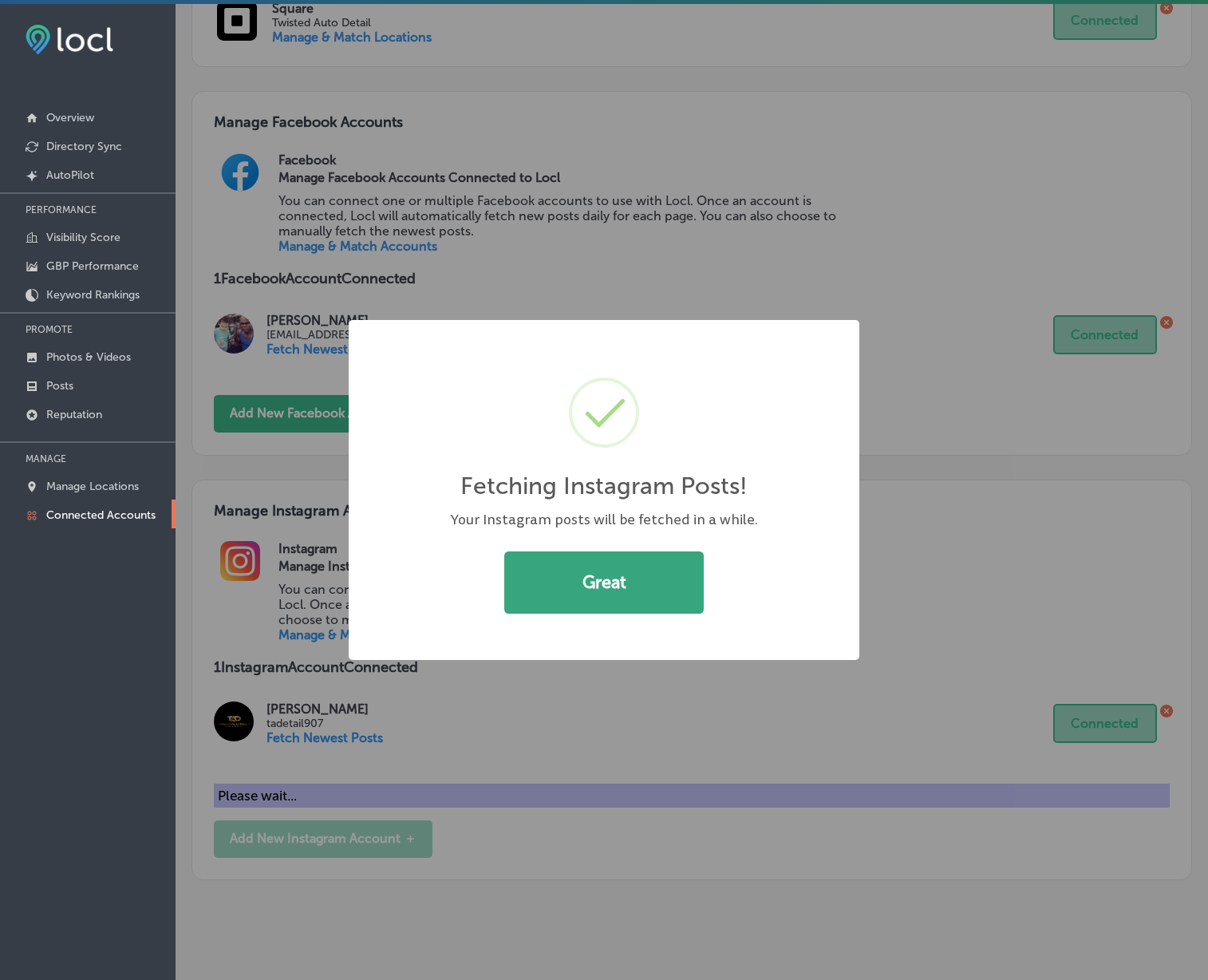
click at [637, 582] on button "Great" at bounding box center [604, 583] width 200 height 62
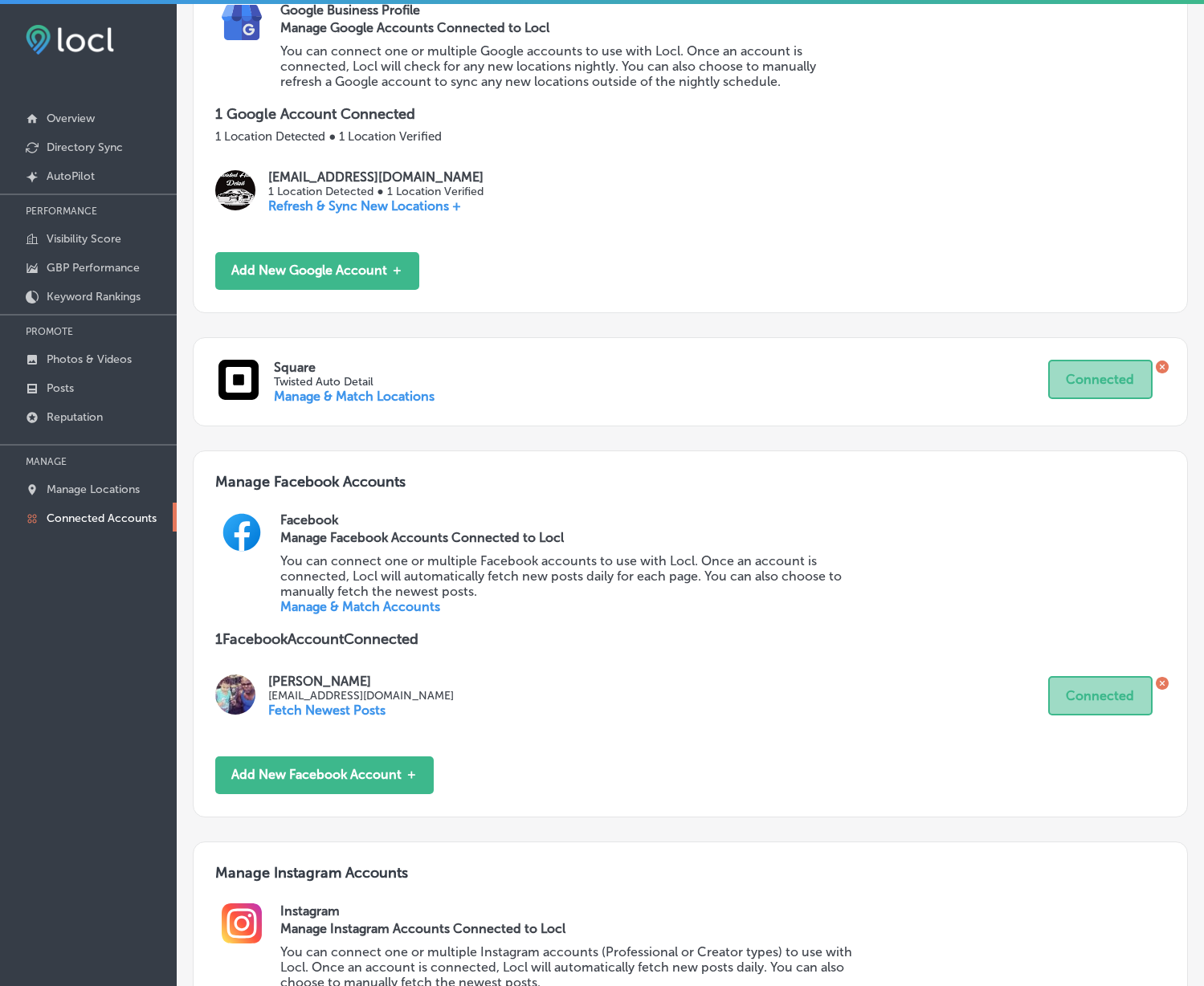
scroll to position [0, 0]
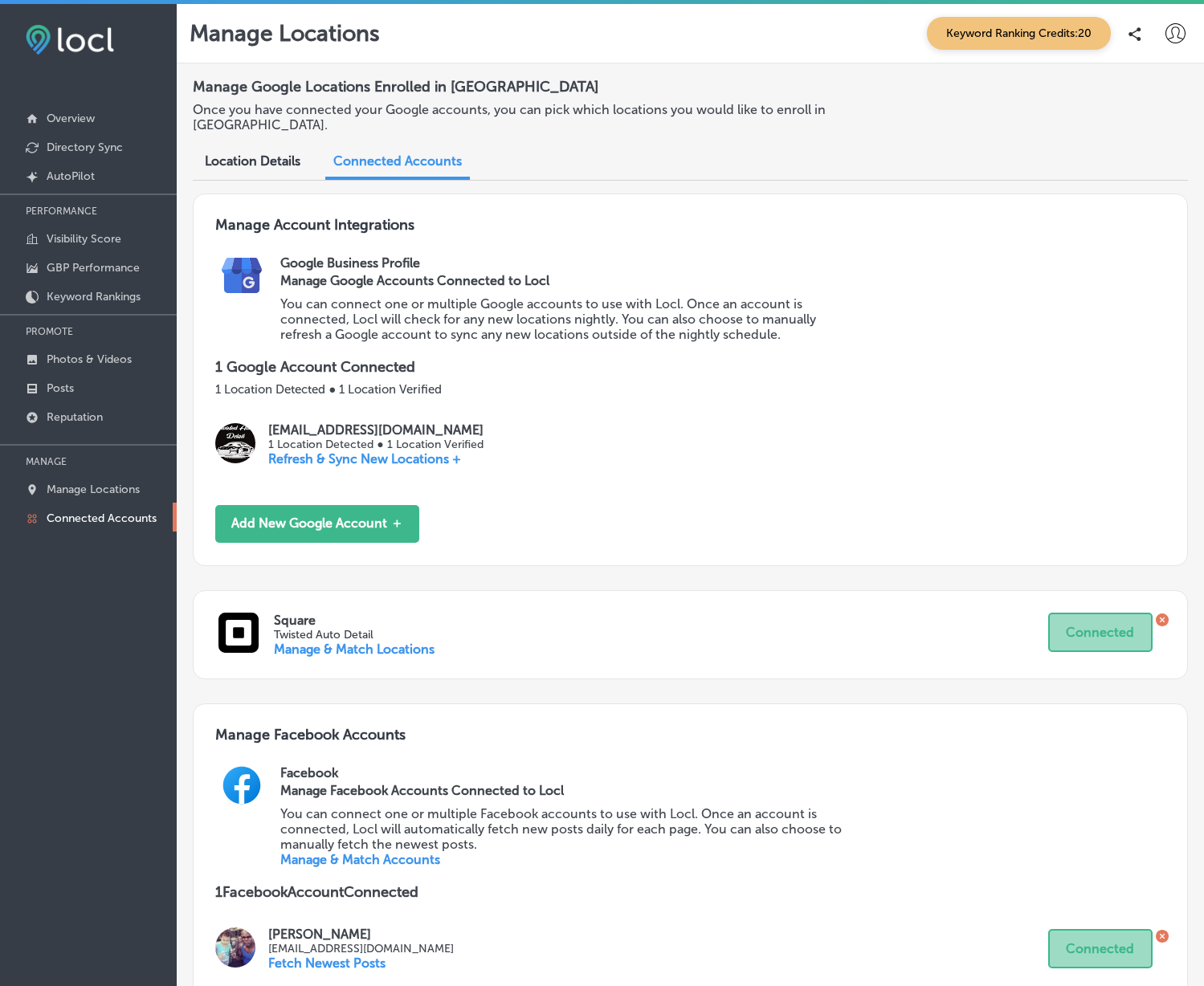
drag, startPoint x: 716, startPoint y: 776, endPoint x: 699, endPoint y: 598, distance: 178.8
click at [103, 238] on p "Visibility Score" at bounding box center [83, 239] width 74 height 13
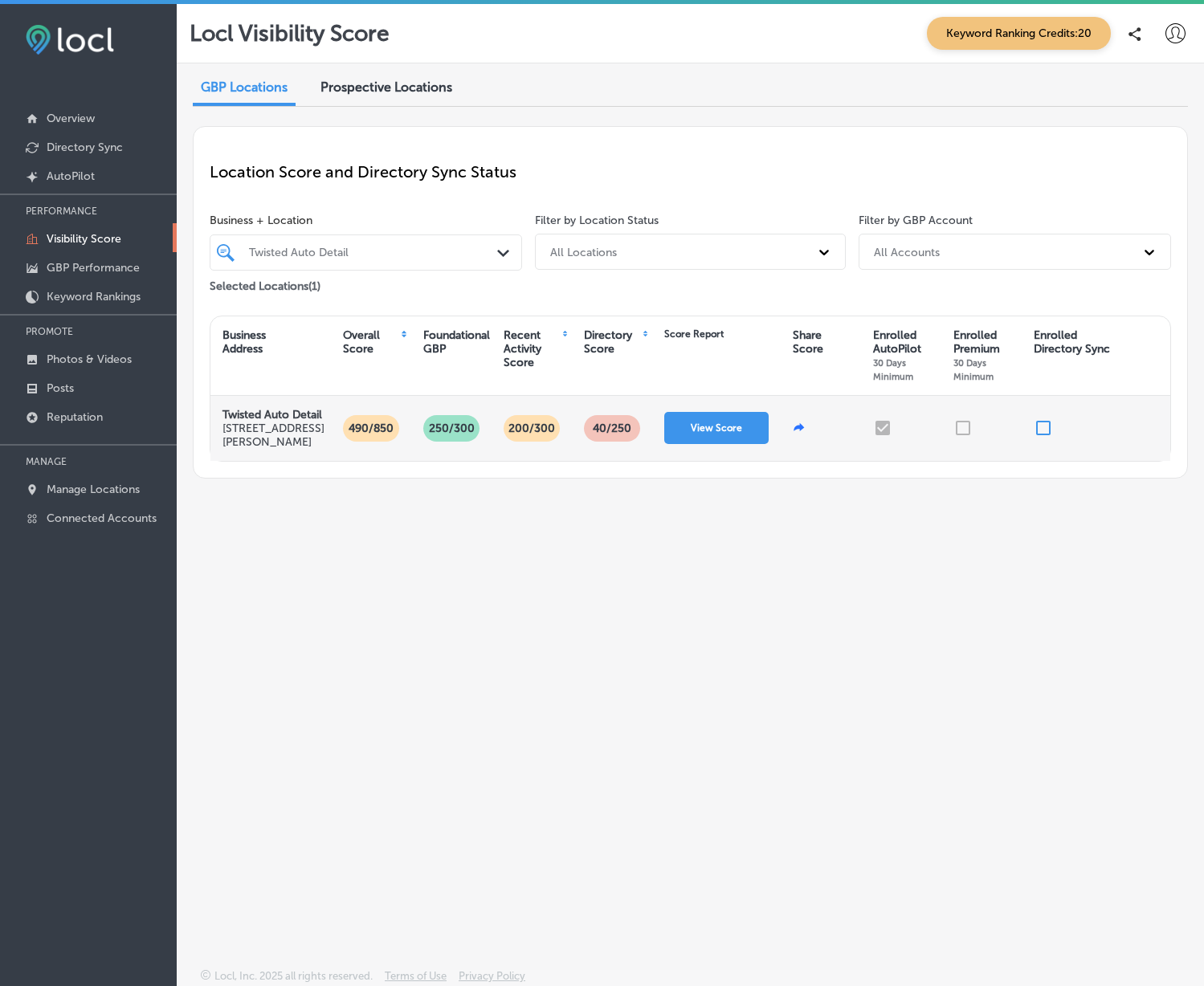
click at [614, 441] on p "40 /250" at bounding box center [612, 429] width 51 height 27
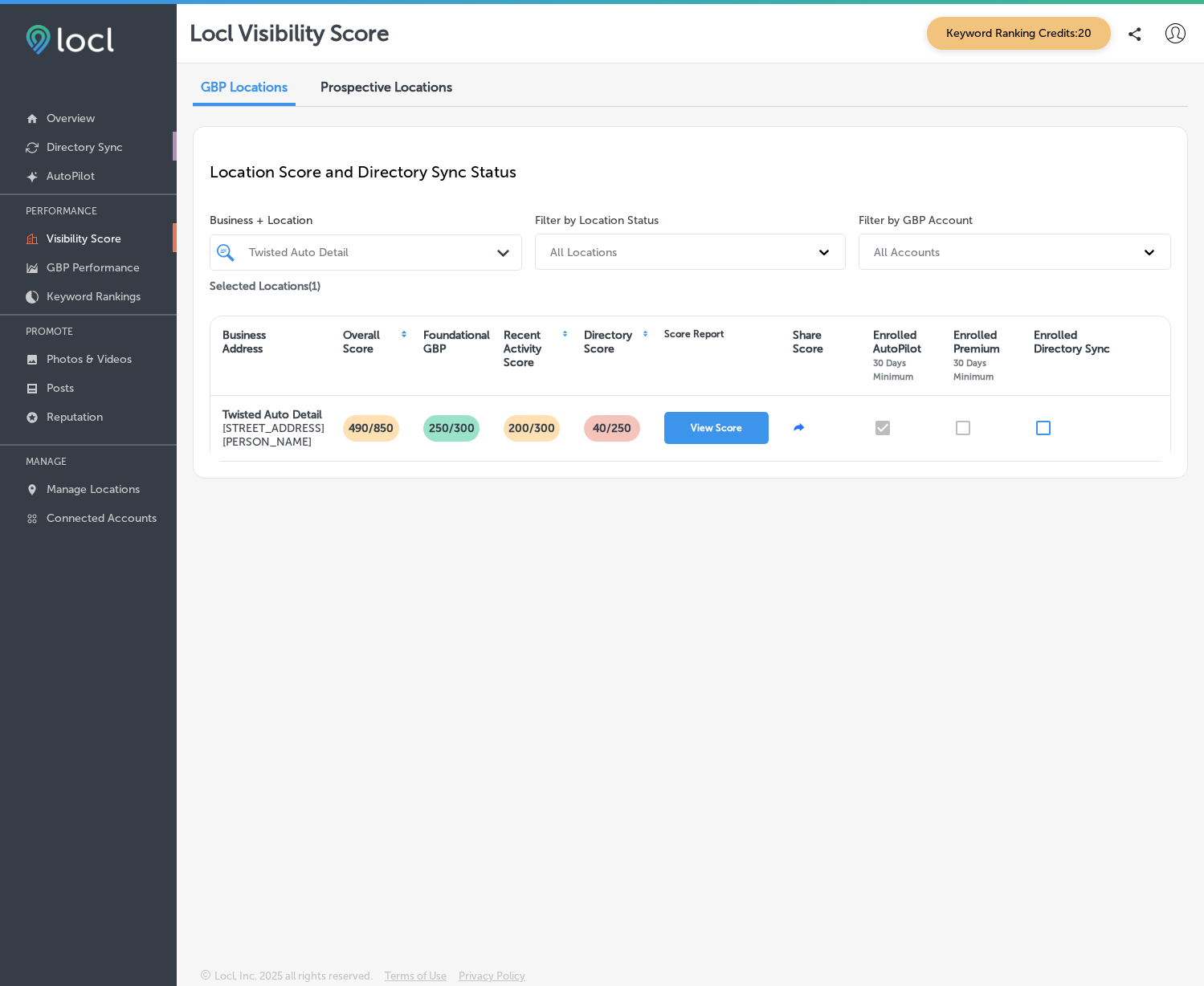
click at [67, 147] on p "Directory Sync" at bounding box center [84, 147] width 76 height 13
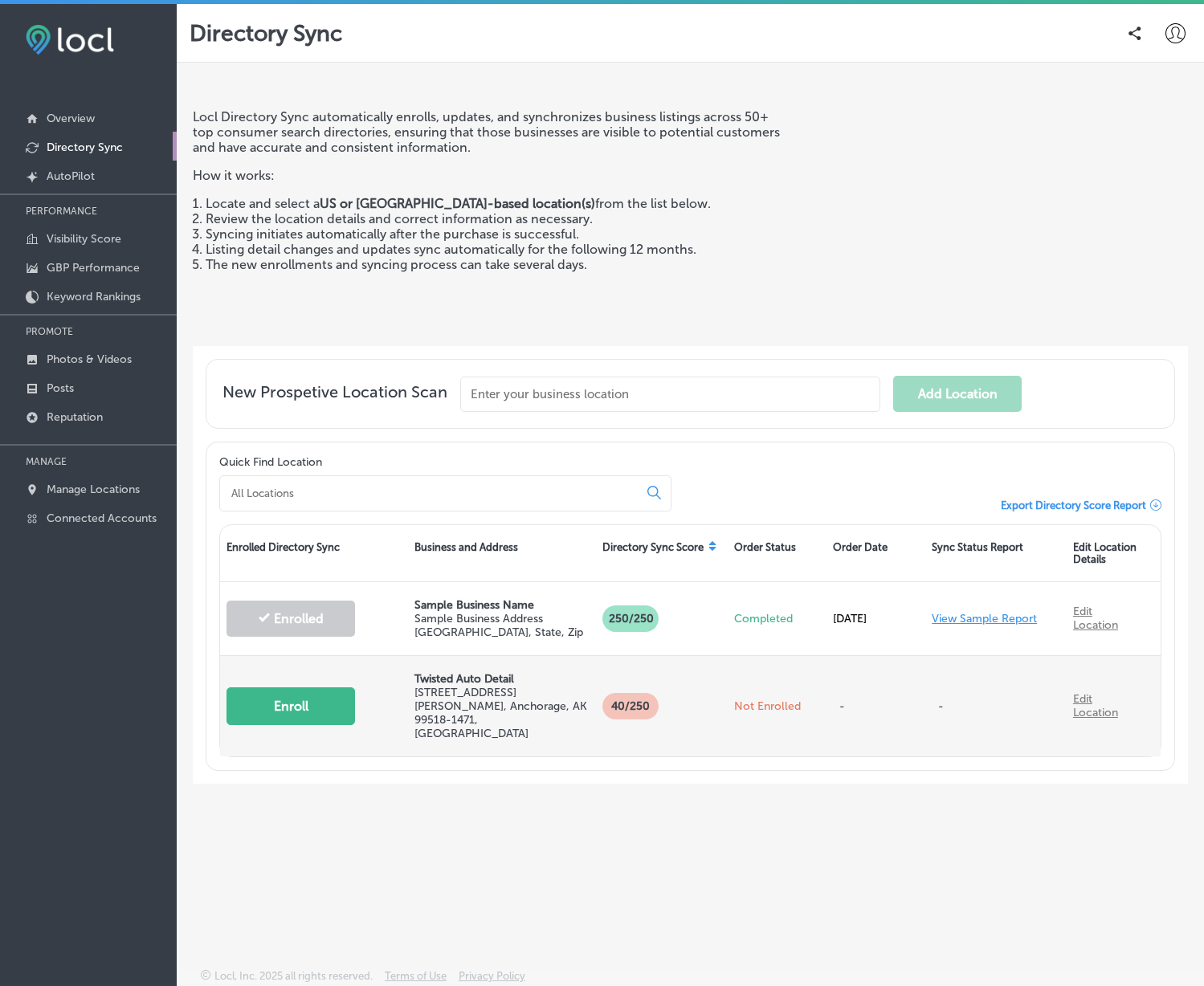
click at [325, 695] on button "Enroll" at bounding box center [290, 706] width 128 height 38
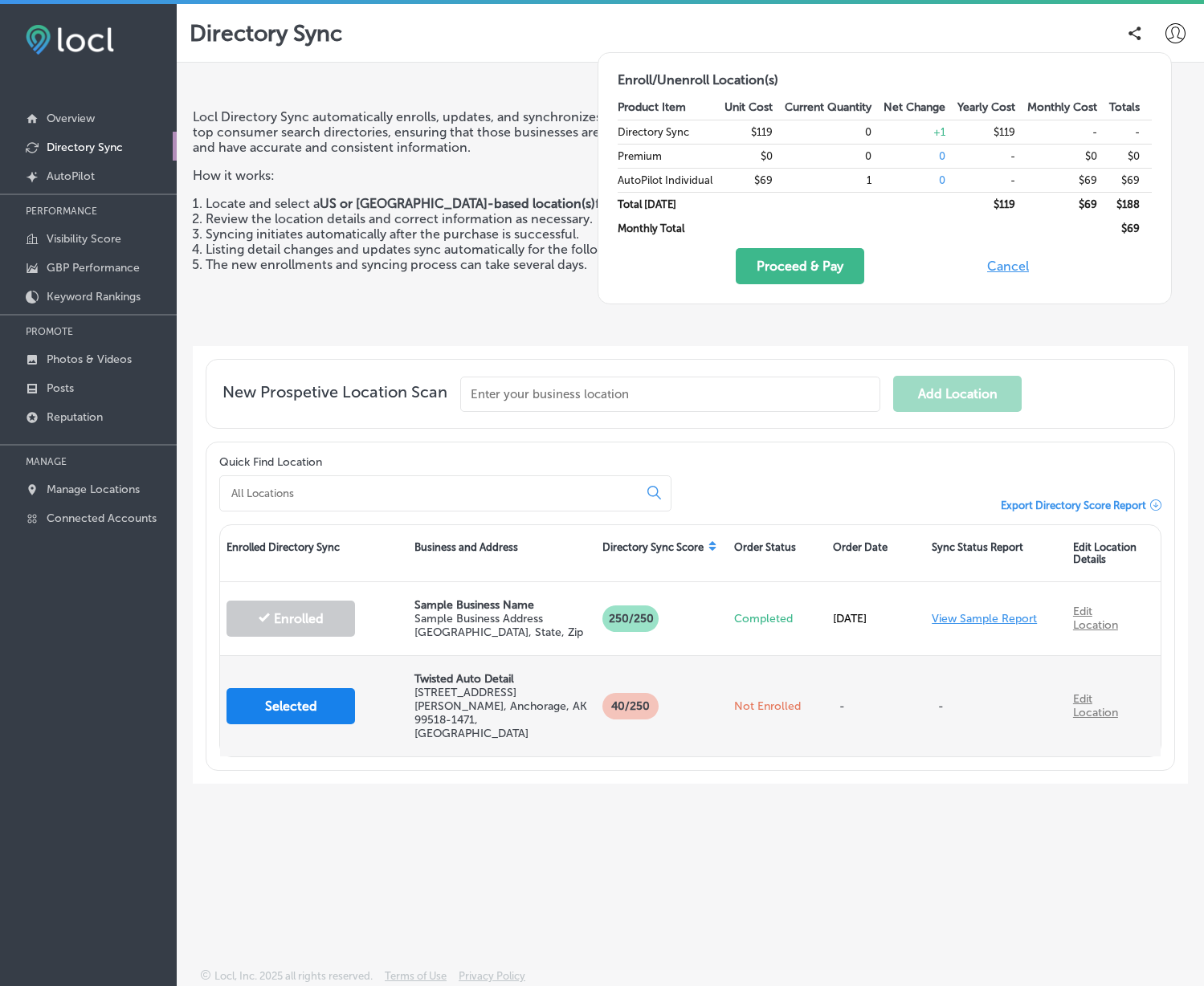
click at [337, 694] on button "Selected" at bounding box center [290, 706] width 128 height 36
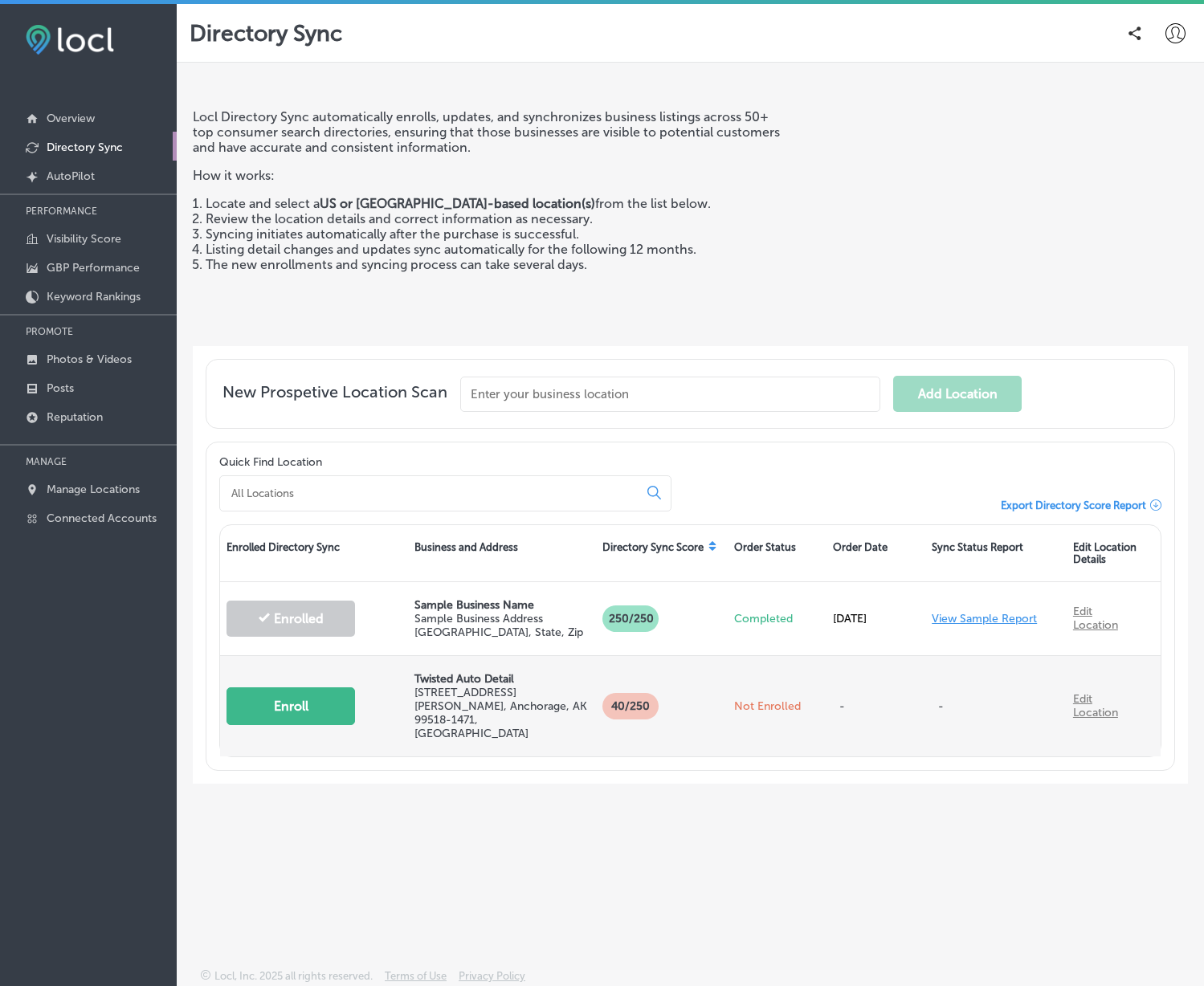
click at [463, 691] on p "5610 Old Seward Hwy Ste H , Anchorage, AK 99518-1471, US" at bounding box center [502, 713] width 175 height 55
click at [297, 697] on button "Enroll" at bounding box center [290, 706] width 128 height 38
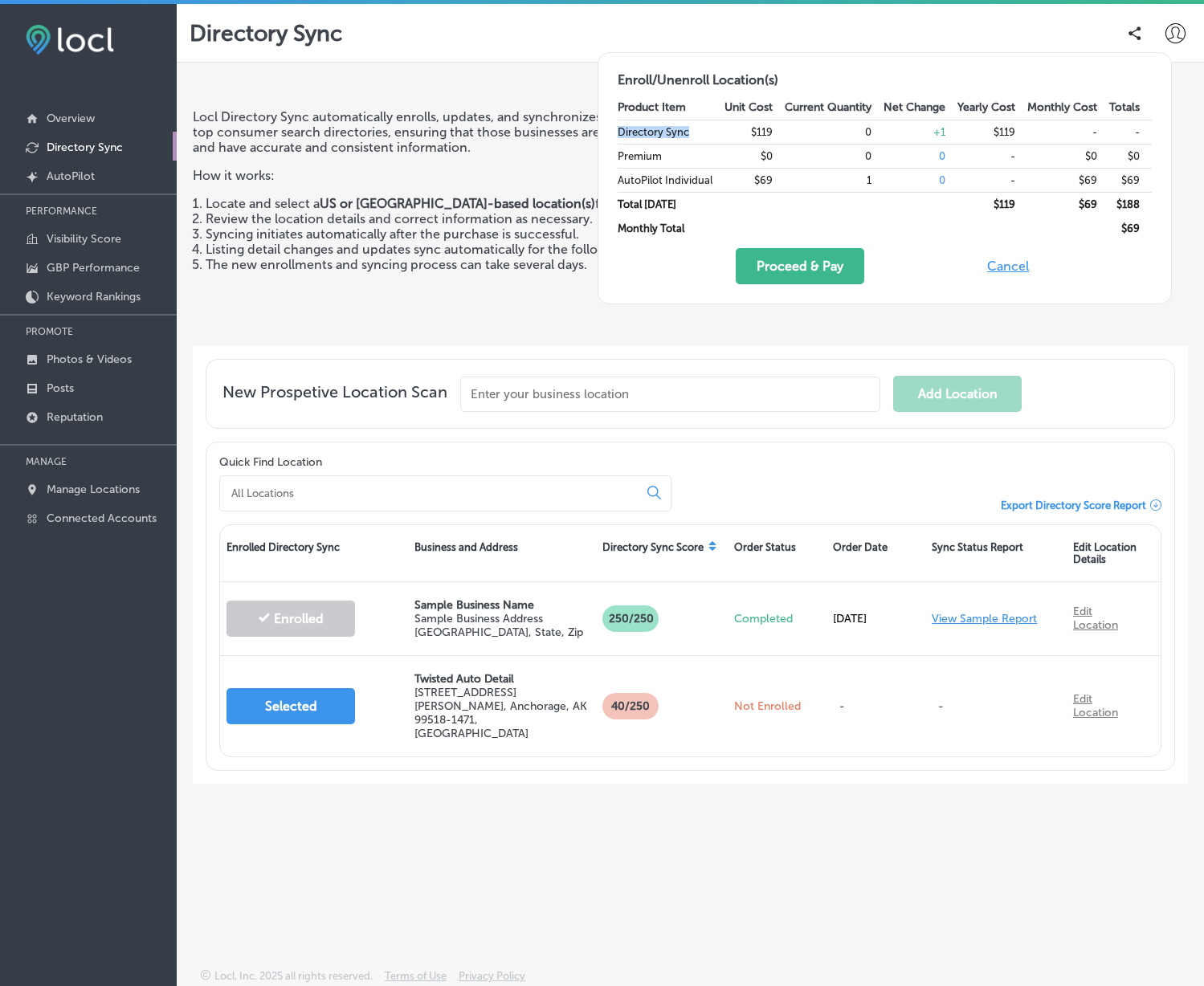
drag, startPoint x: 700, startPoint y: 135, endPoint x: 575, endPoint y: 142, distance: 125.2
click at [617, 131] on td "Directory Sync" at bounding box center [670, 131] width 107 height 24
click at [1173, 33] on icon at bounding box center [1175, 33] width 20 height 20
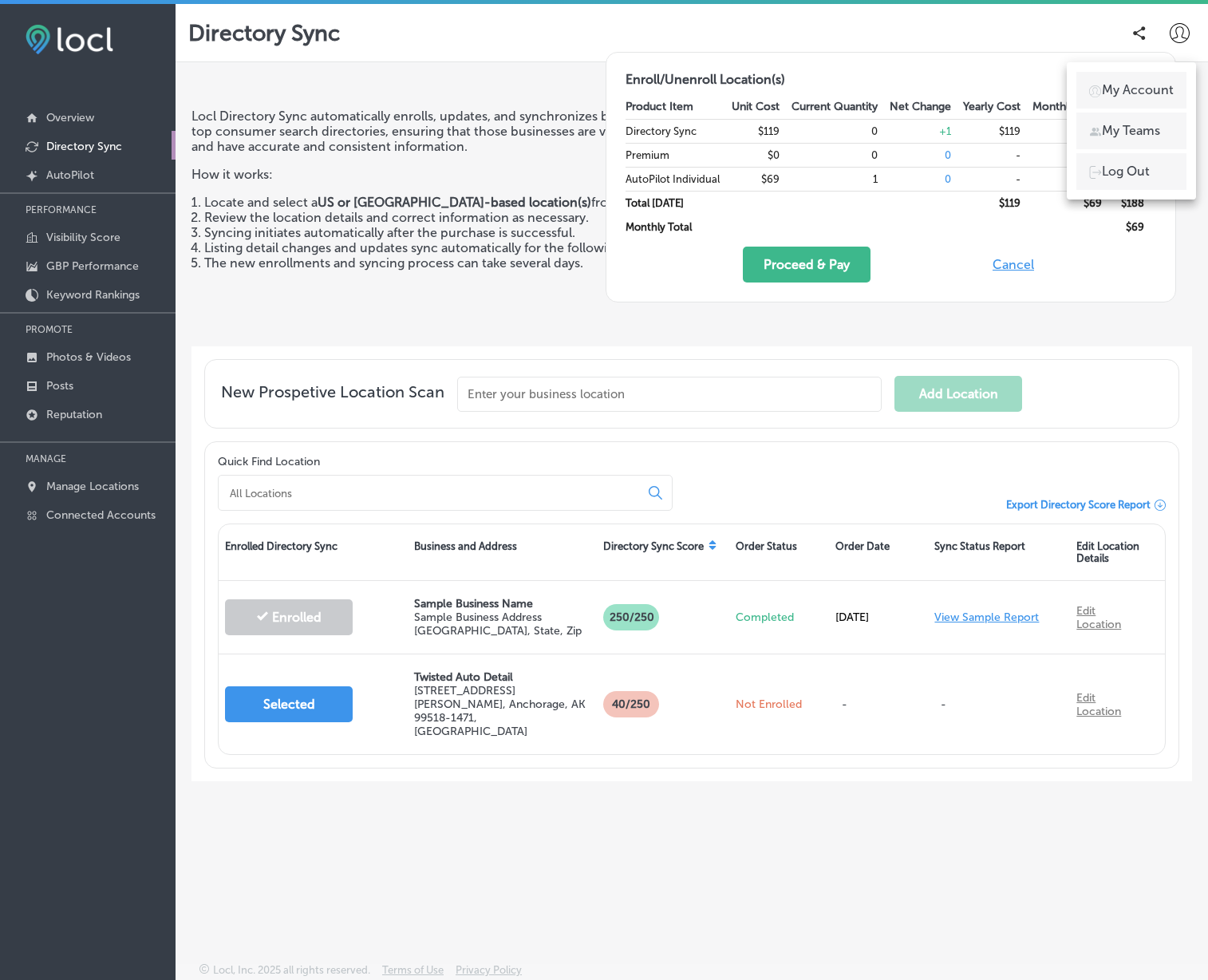
click at [1138, 86] on p "My Account" at bounding box center [1138, 89] width 72 height 19
select select "US"
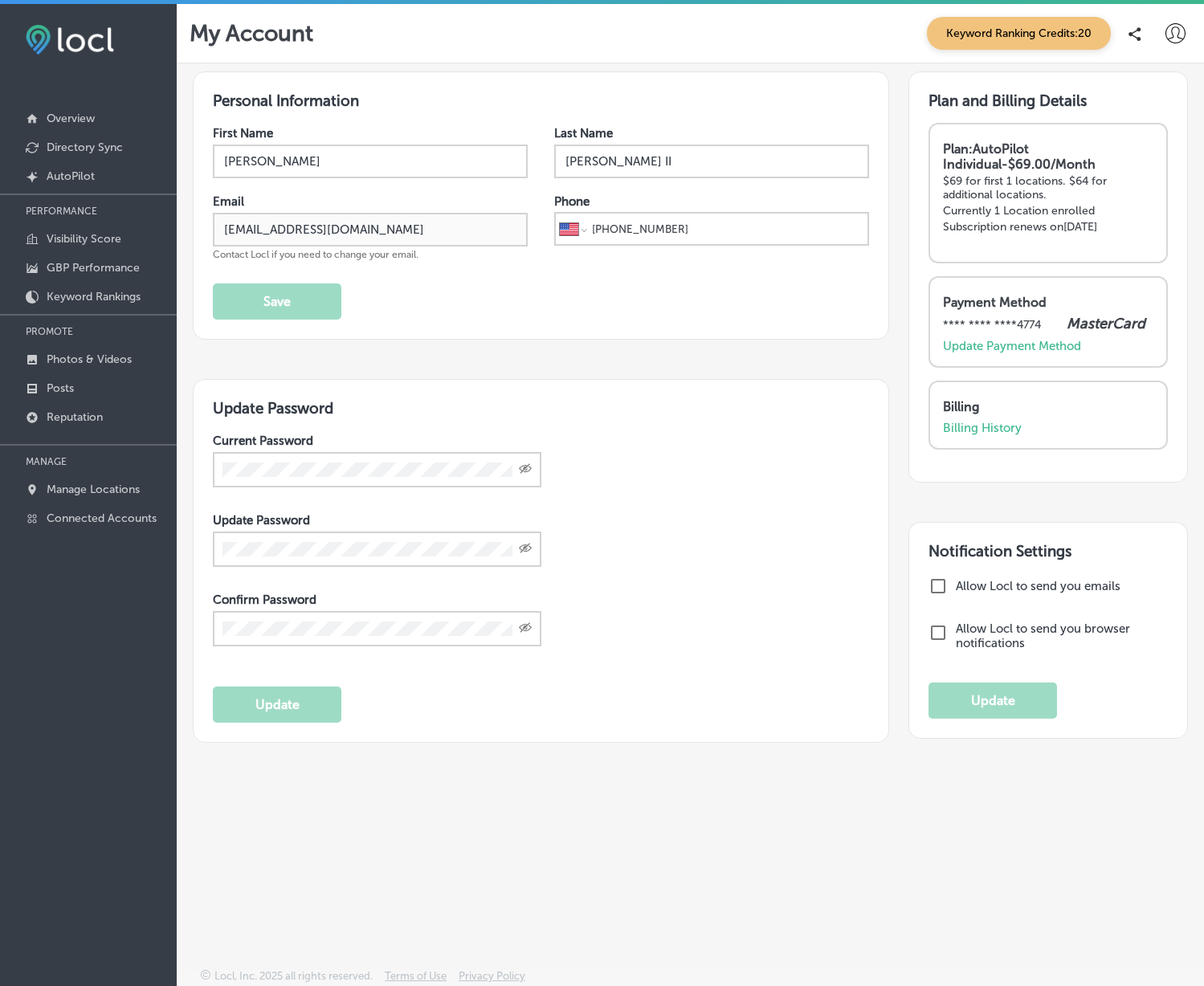
click at [1009, 218] on div "Plan: AutoPilot Individual - $69.00/Month $69 for first 1 locations. $64 for ad…" at bounding box center [1048, 196] width 211 height 108
click at [979, 138] on div "Plan: AutoPilot Individual - $69.00/Month $69 for first 1 locations. $64 for ad…" at bounding box center [1048, 193] width 240 height 141
click at [1031, 150] on strong "Plan: AutoPilot Individual - $69.00/Month" at bounding box center [1019, 157] width 153 height 31
click at [1006, 142] on strong "Plan: AutoPilot Individual - $69.00/Month" at bounding box center [1019, 157] width 153 height 31
drag, startPoint x: 964, startPoint y: 153, endPoint x: 963, endPoint y: 133, distance: 20.0
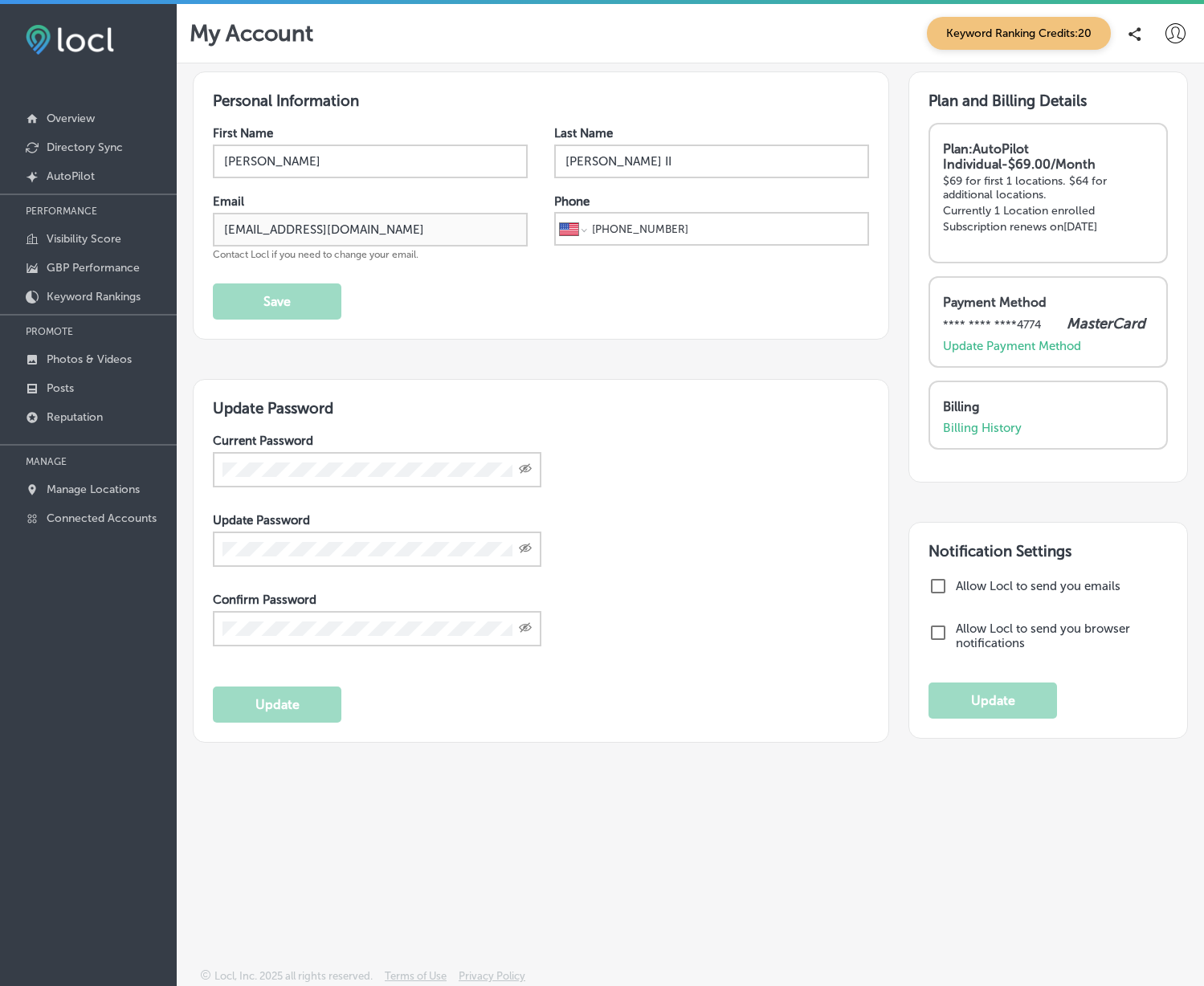
click at [963, 148] on strong "Plan: AutoPilot Individual - $69.00/Month" at bounding box center [1019, 157] width 153 height 31
drag, startPoint x: 971, startPoint y: 91, endPoint x: 1000, endPoint y: 120, distance: 41.0
click at [972, 91] on div "Plan and Billing Details Plan: AutoPilot Individual - $69.00/Month $69 for firs…" at bounding box center [1049, 277] width 280 height 411
click at [1079, 345] on p "Update Payment Method" at bounding box center [1012, 346] width 138 height 14
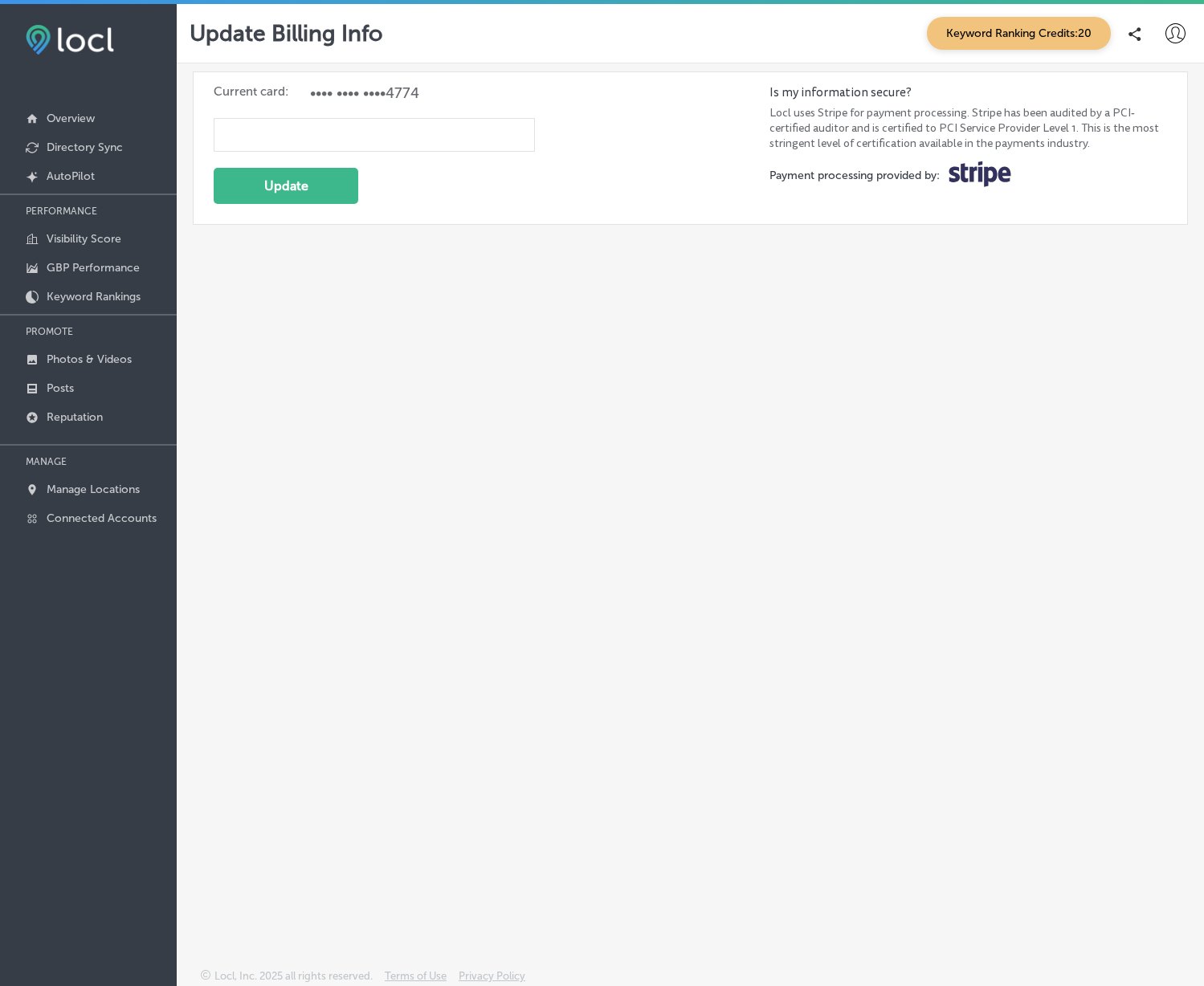
click at [1170, 35] on icon at bounding box center [1175, 33] width 20 height 20
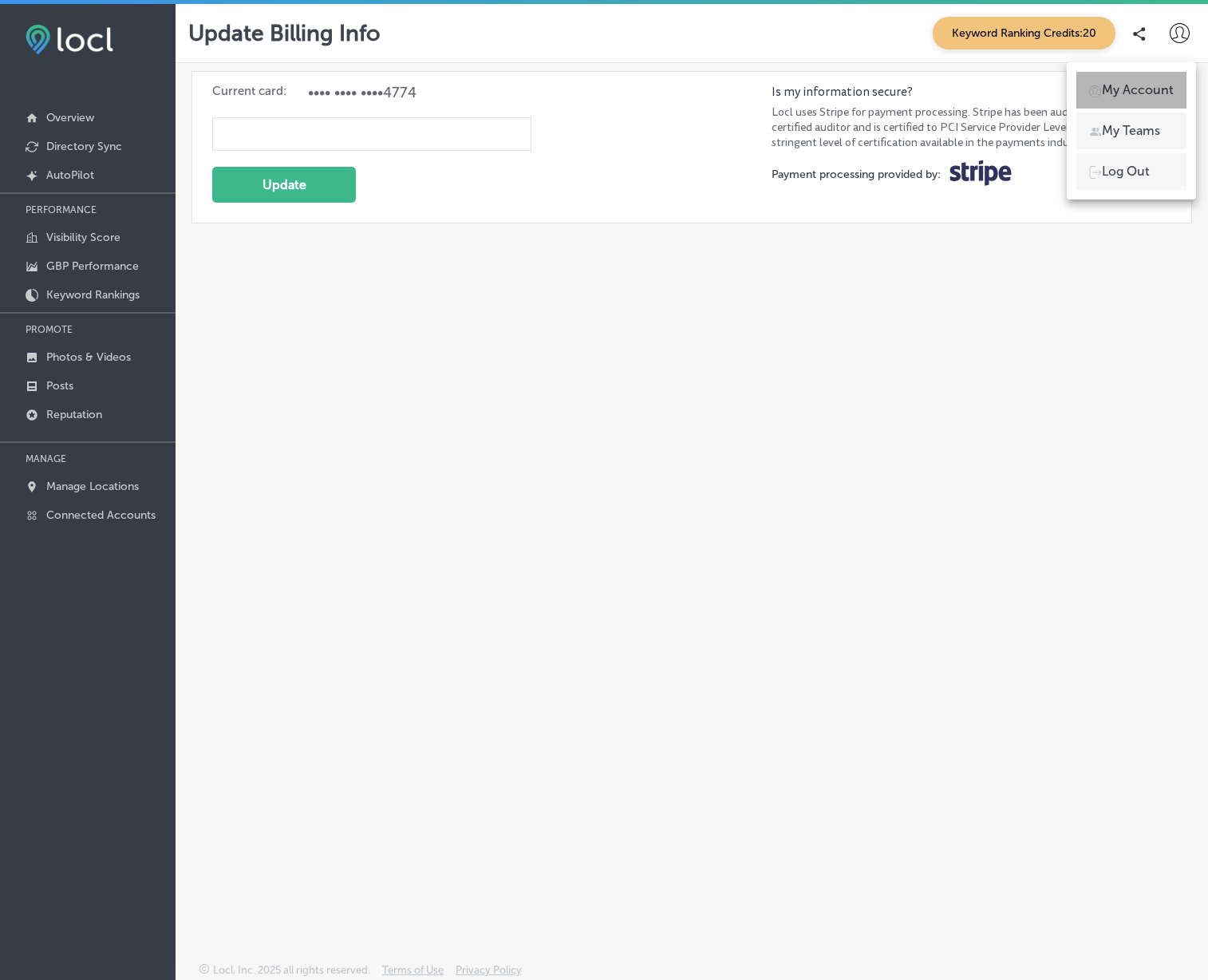
click at [1125, 87] on p "My Account" at bounding box center [1138, 89] width 72 height 19
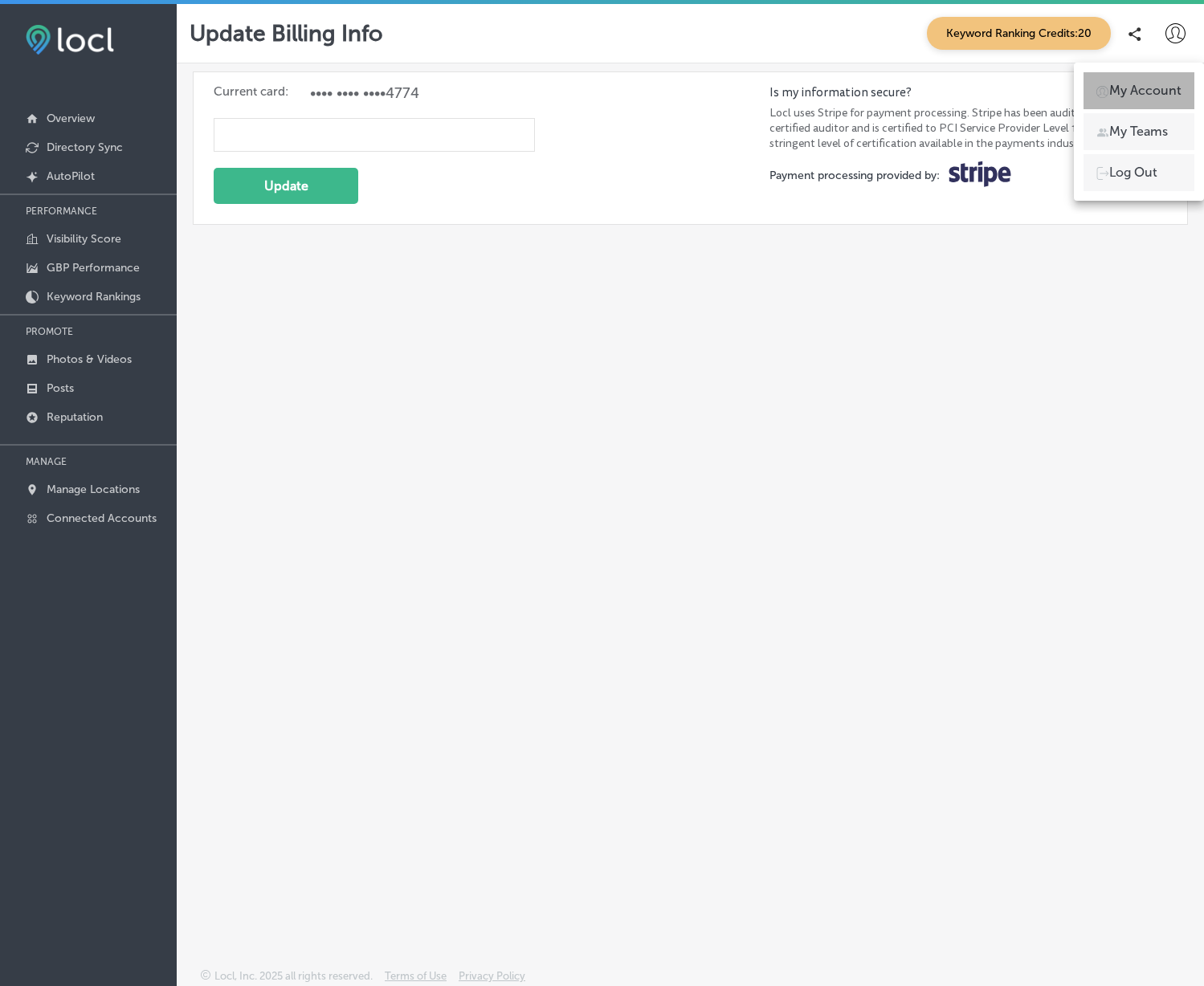
select select "US"
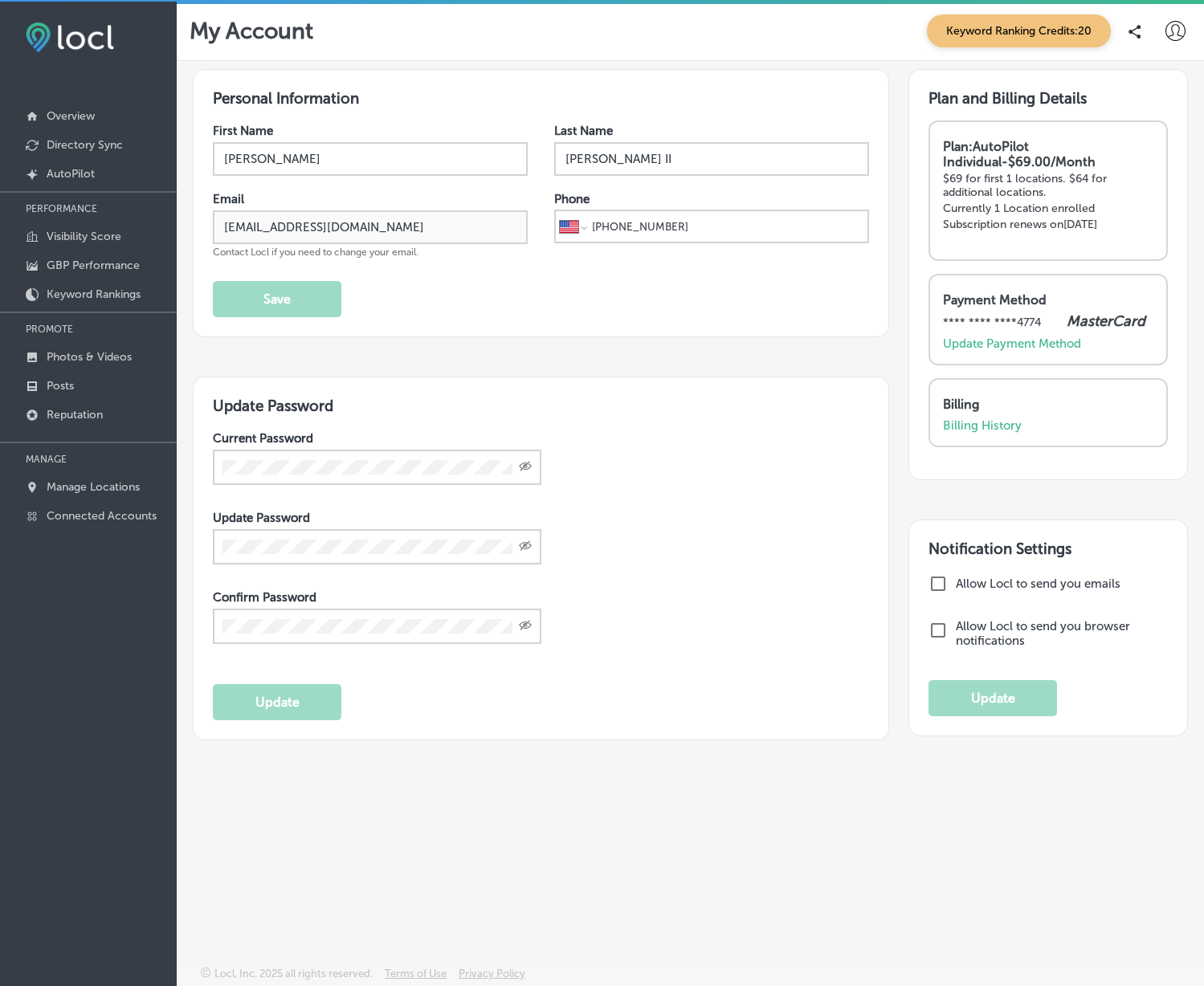
scroll to position [4, 0]
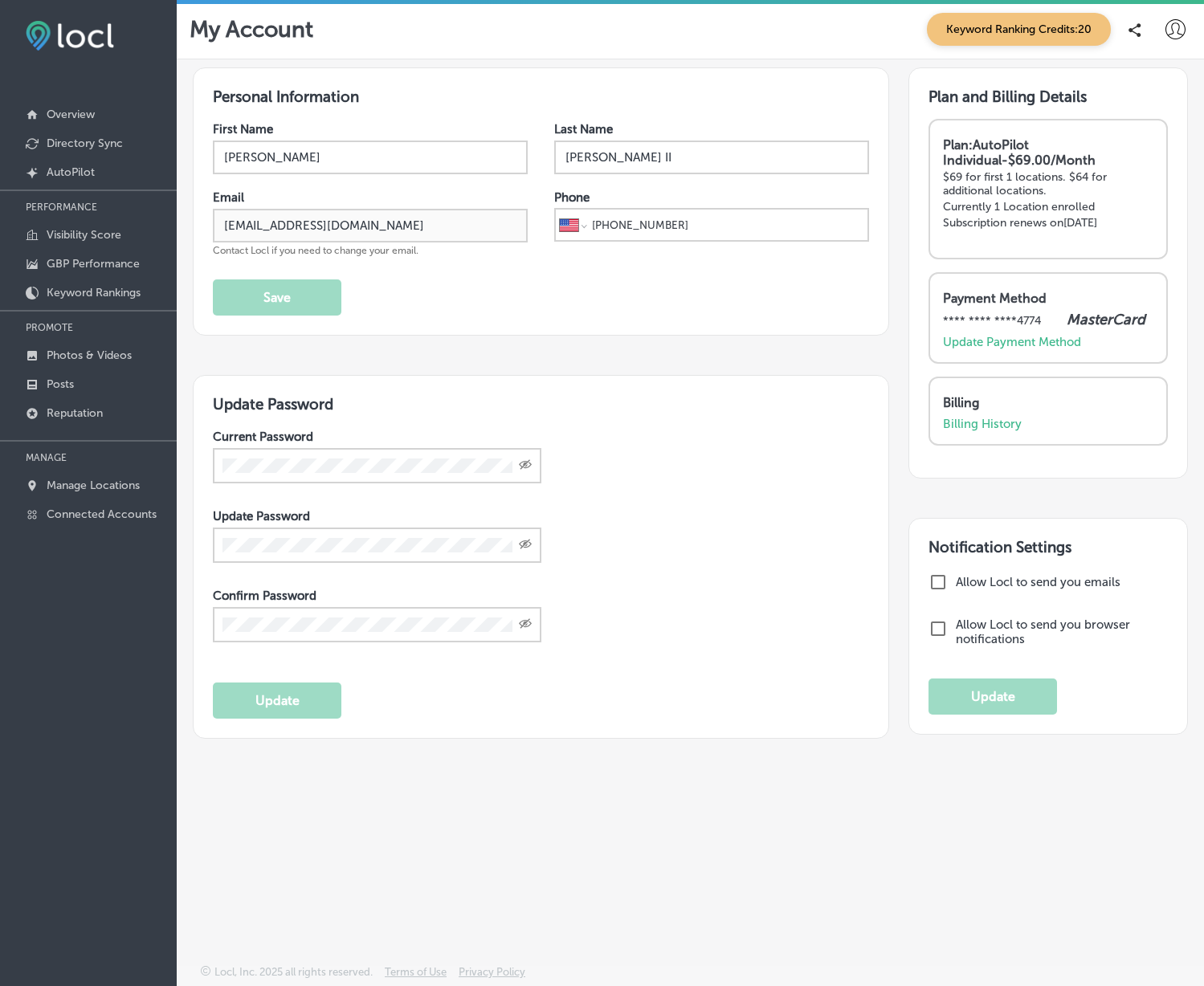
click at [326, 207] on div "Email tadetail907@gmail.com Contact Locl if you need to change your email." at bounding box center [370, 223] width 315 height 66
click at [1168, 19] on div at bounding box center [1175, 30] width 32 height 32
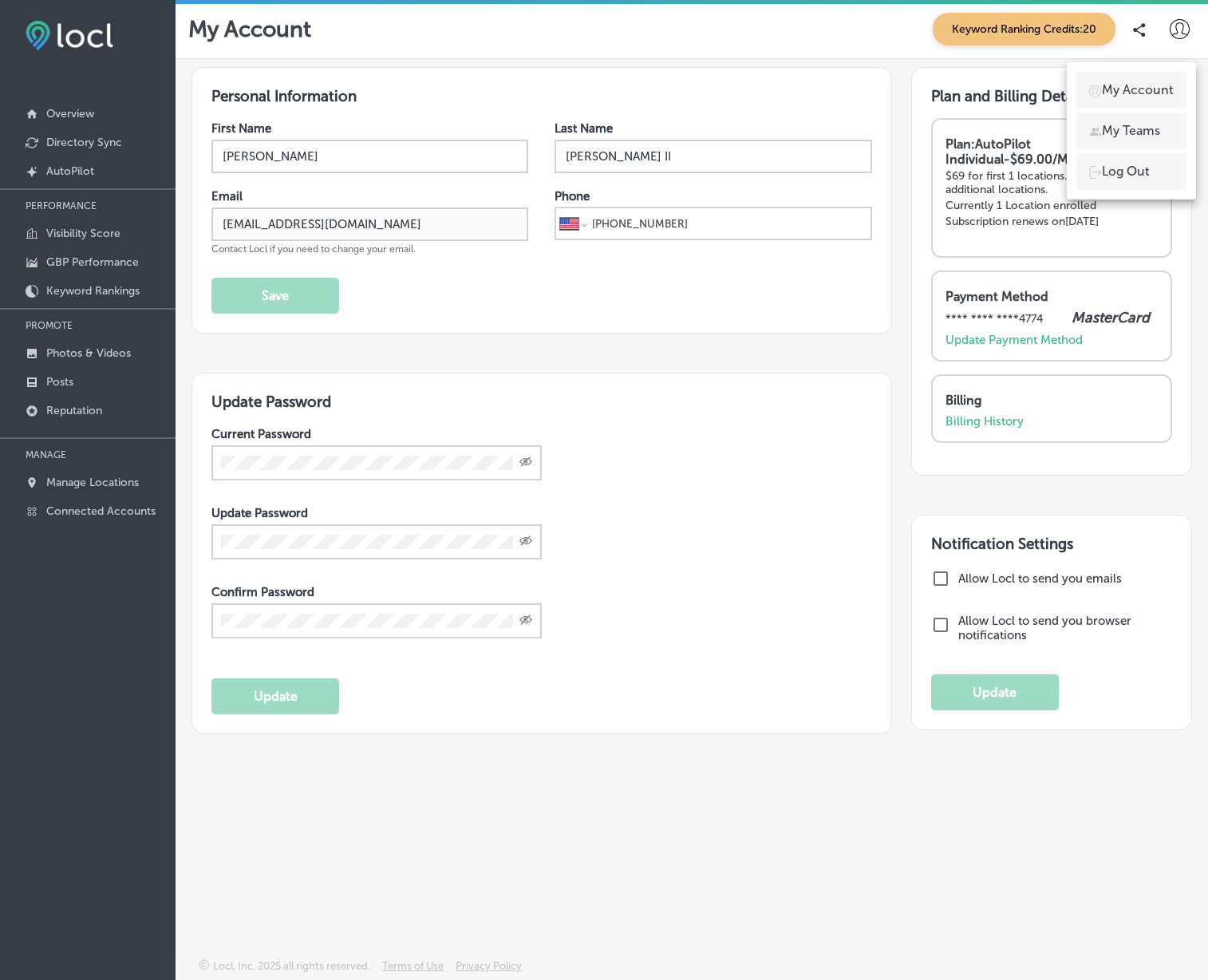
click at [494, 69] on div at bounding box center [604, 490] width 1208 height 980
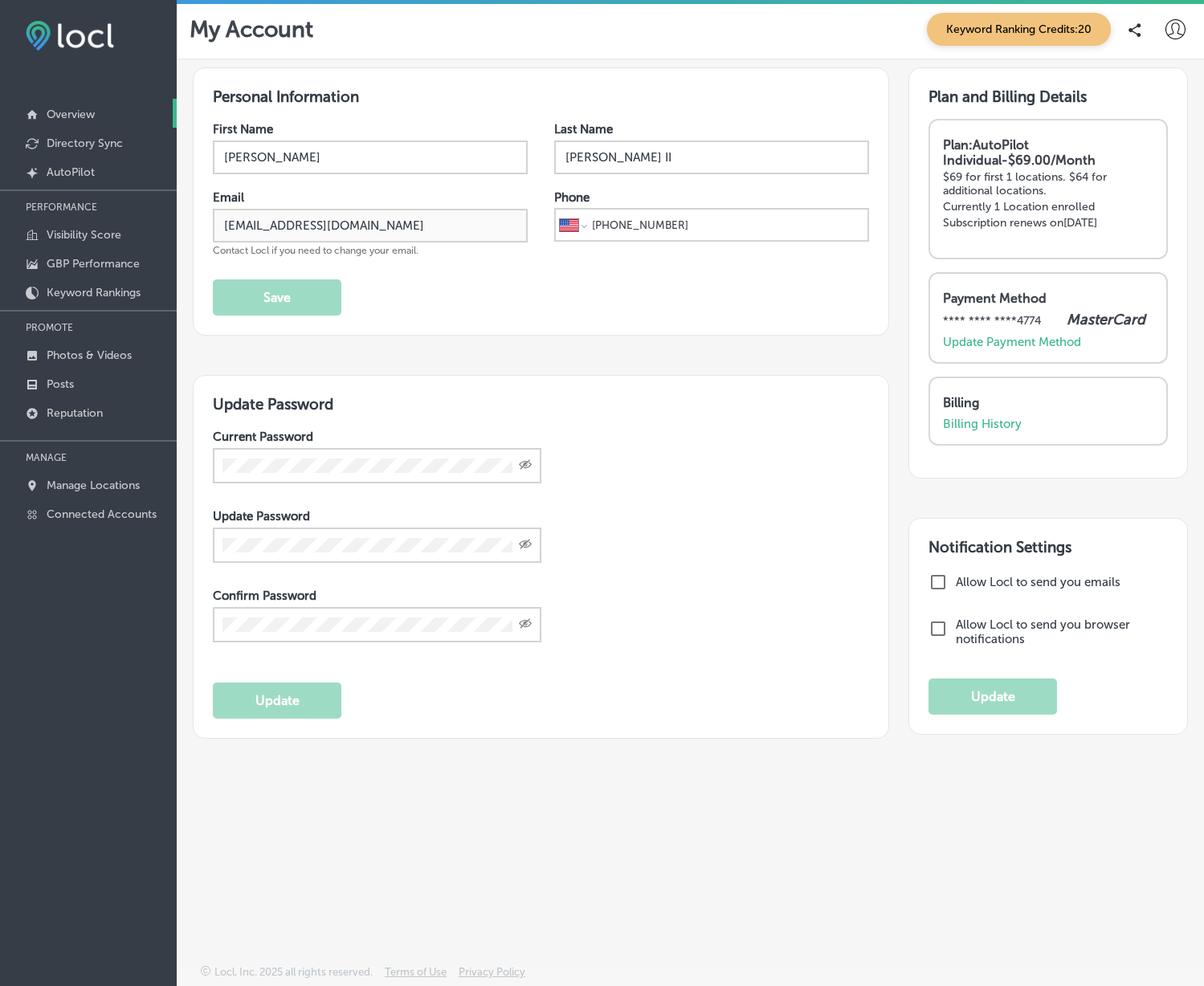
click at [83, 109] on p "Overview" at bounding box center [71, 114] width 48 height 13
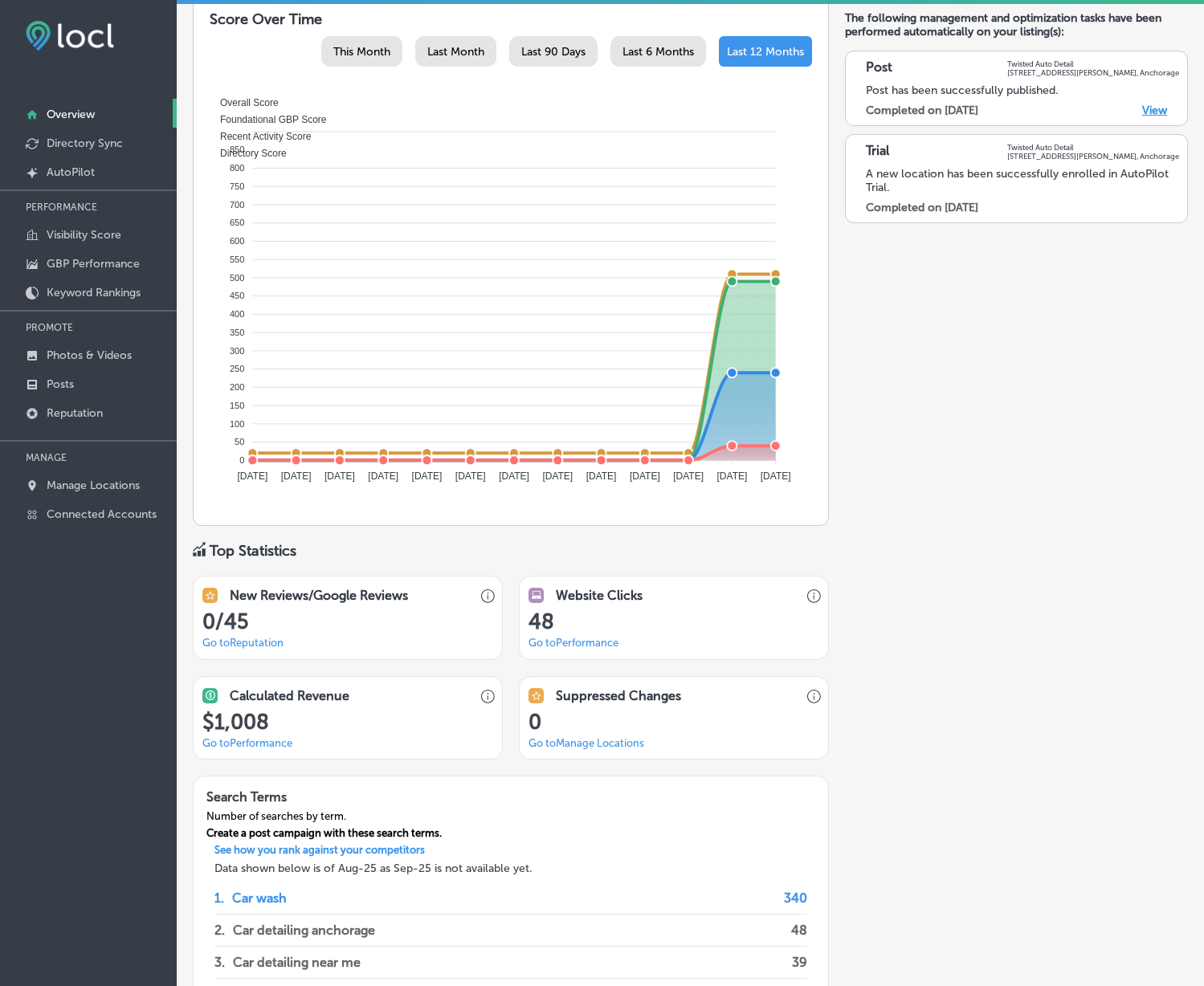
scroll to position [906, 0]
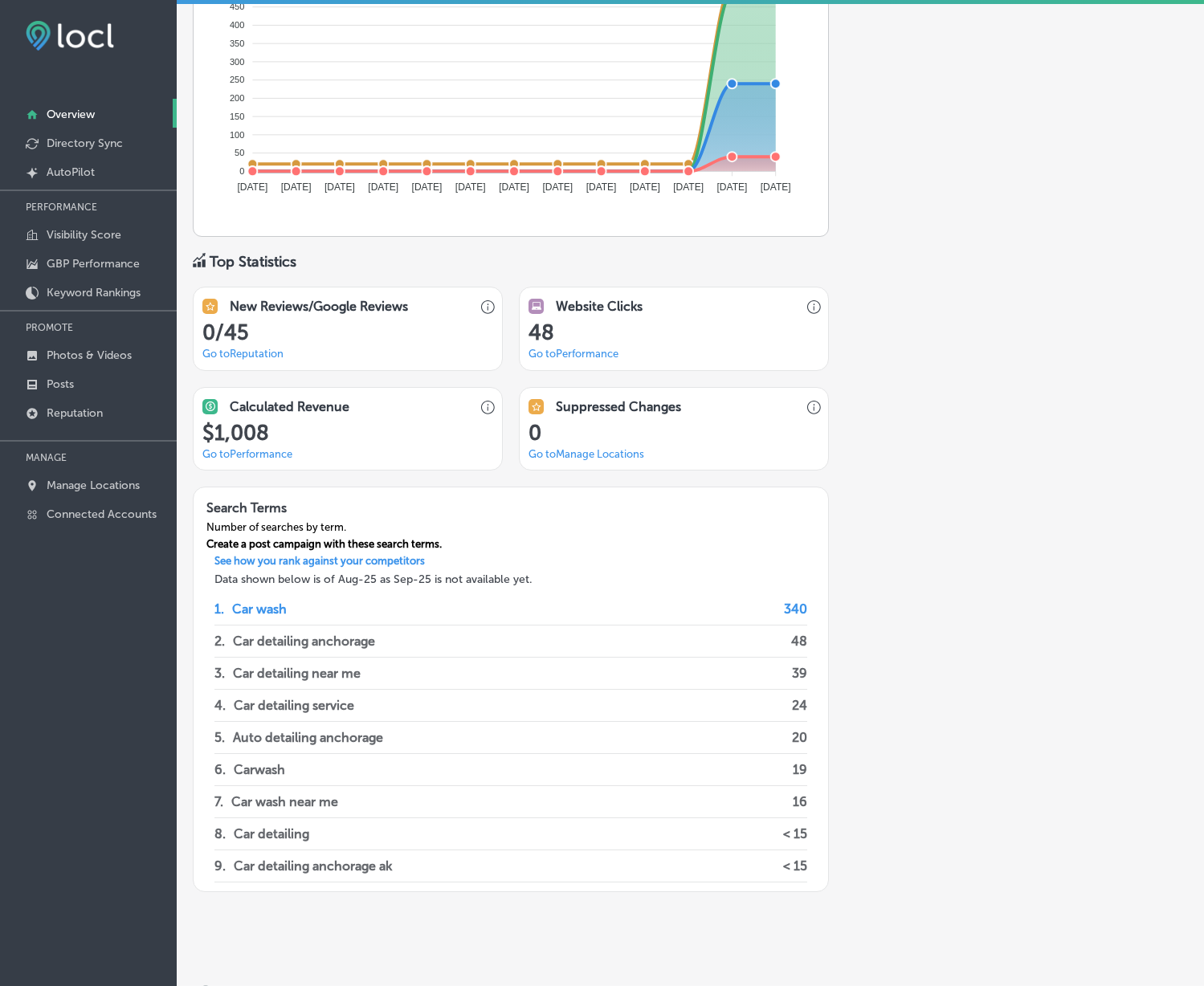
drag, startPoint x: 960, startPoint y: 578, endPoint x: 955, endPoint y: 644, distance: 66.2
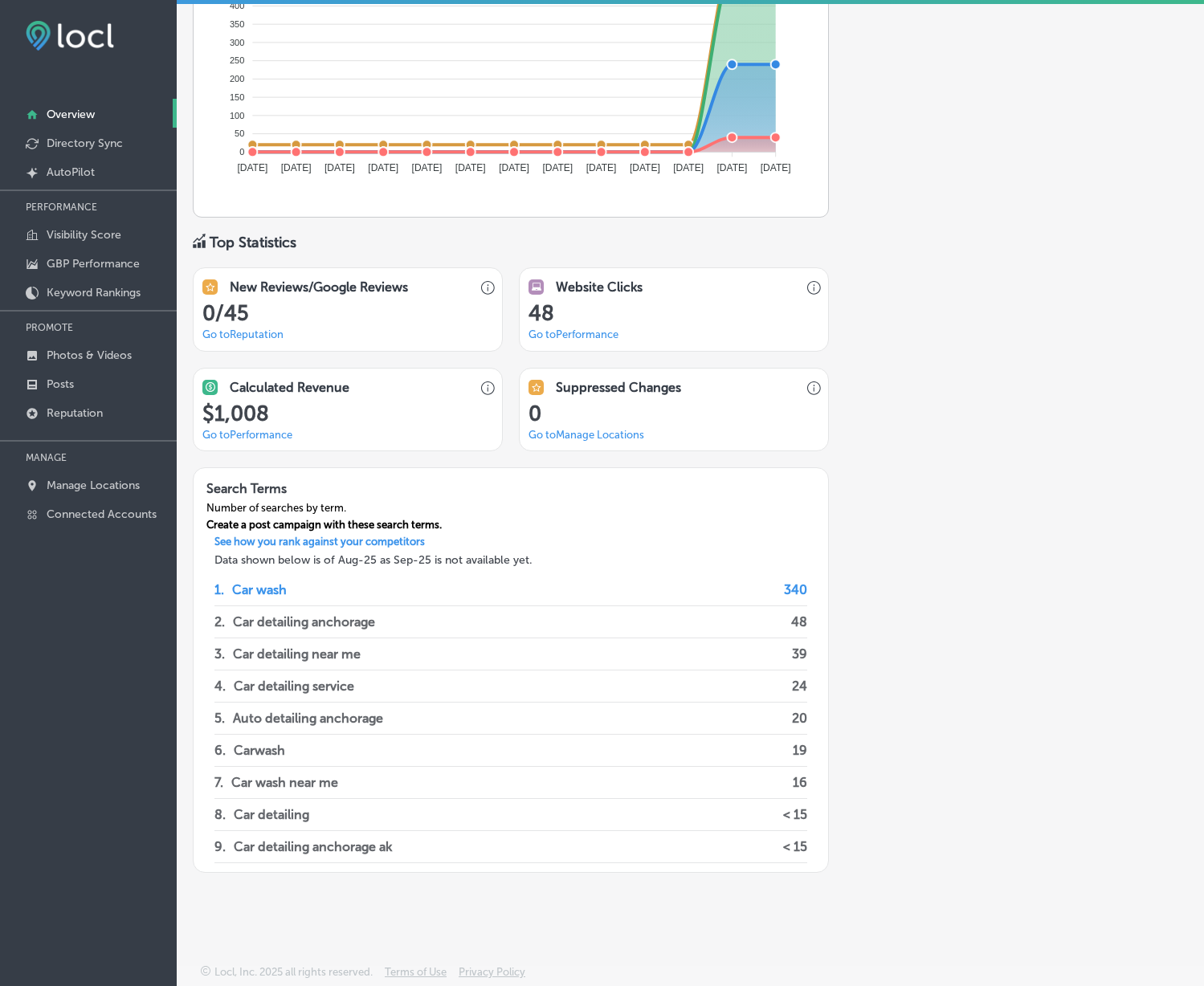
drag, startPoint x: 973, startPoint y: 484, endPoint x: 974, endPoint y: 537, distance: 53.0
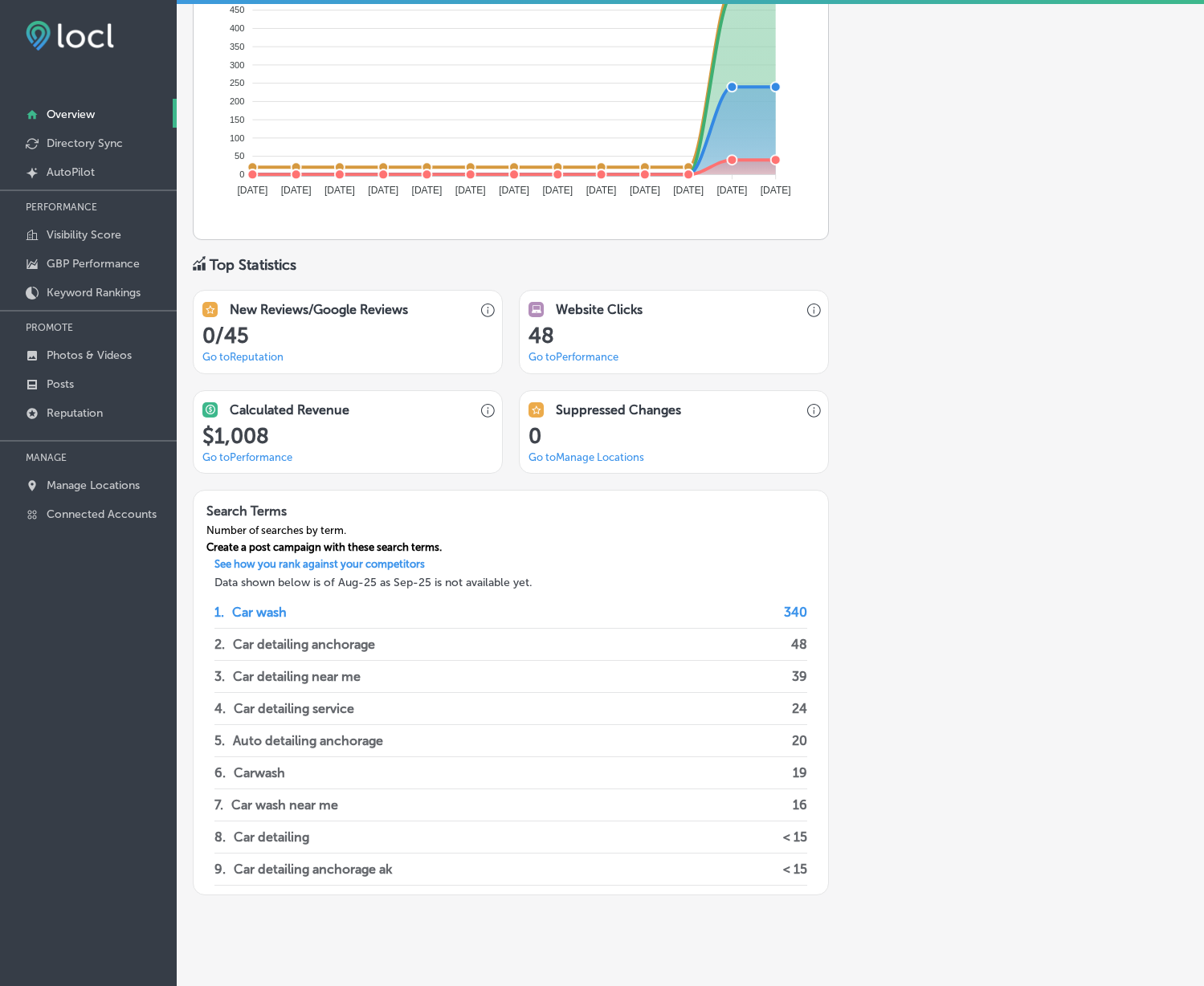
scroll to position [881, 0]
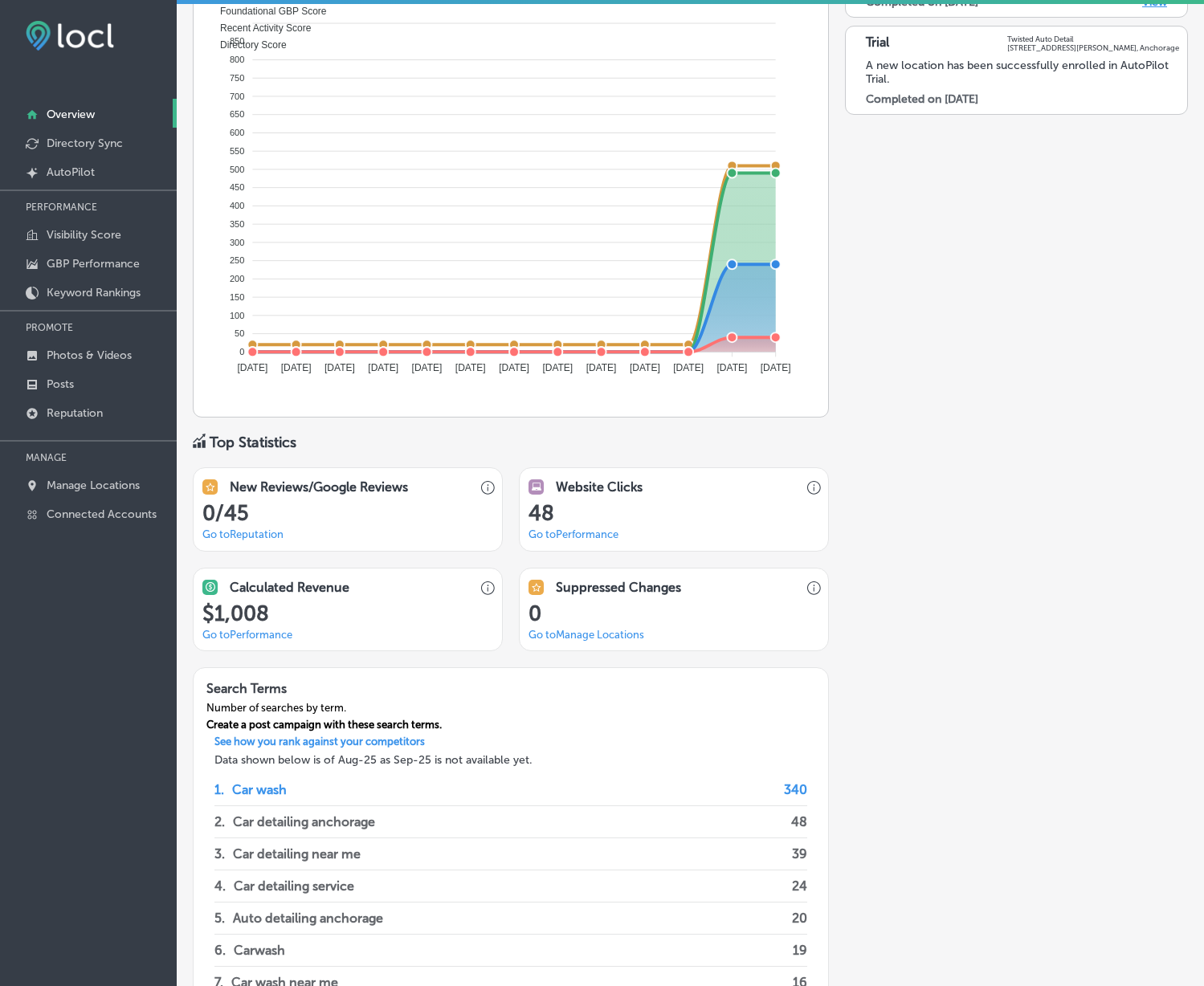
drag, startPoint x: 955, startPoint y: 676, endPoint x: 958, endPoint y: 580, distance: 96.0
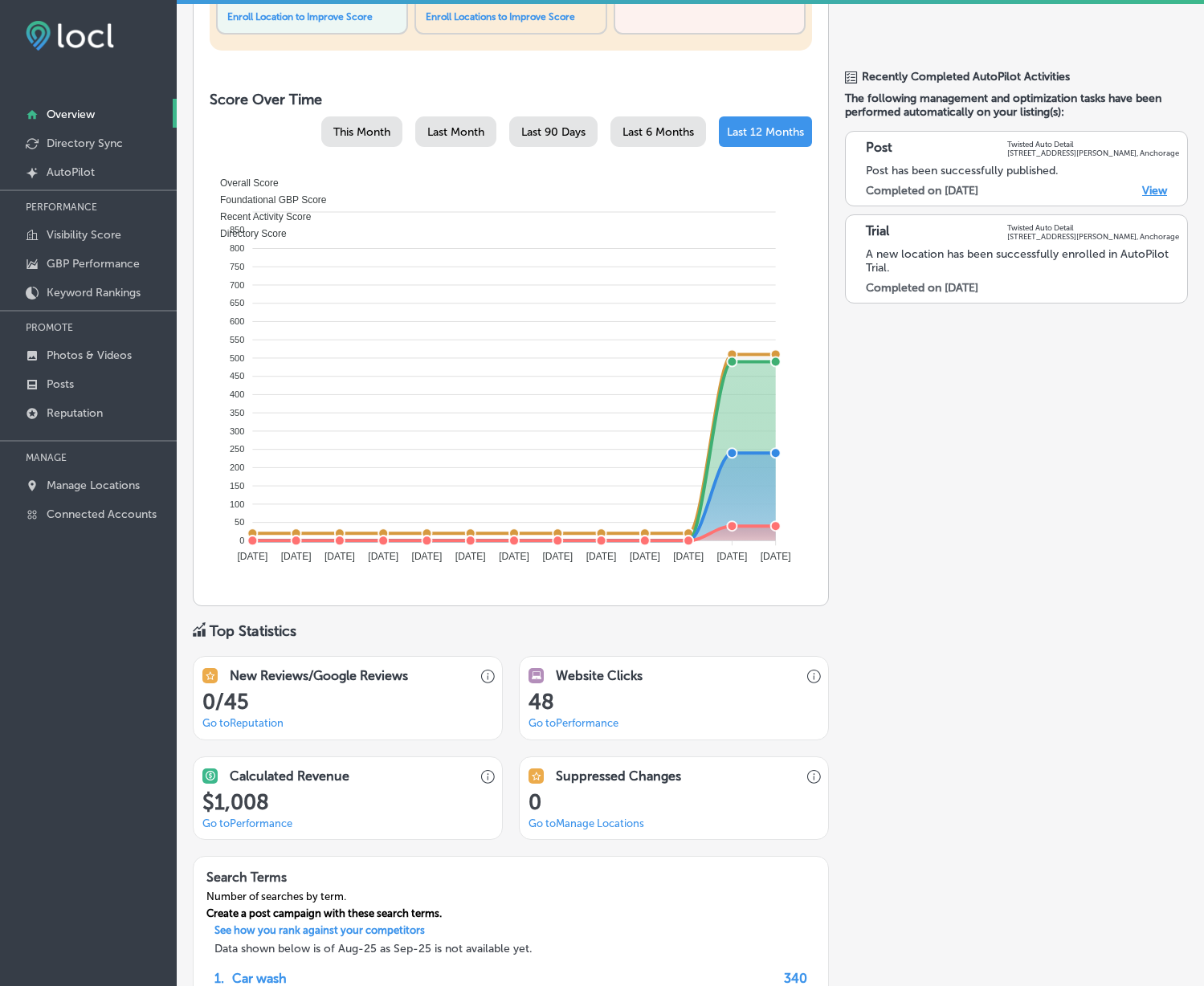
scroll to position [0, 0]
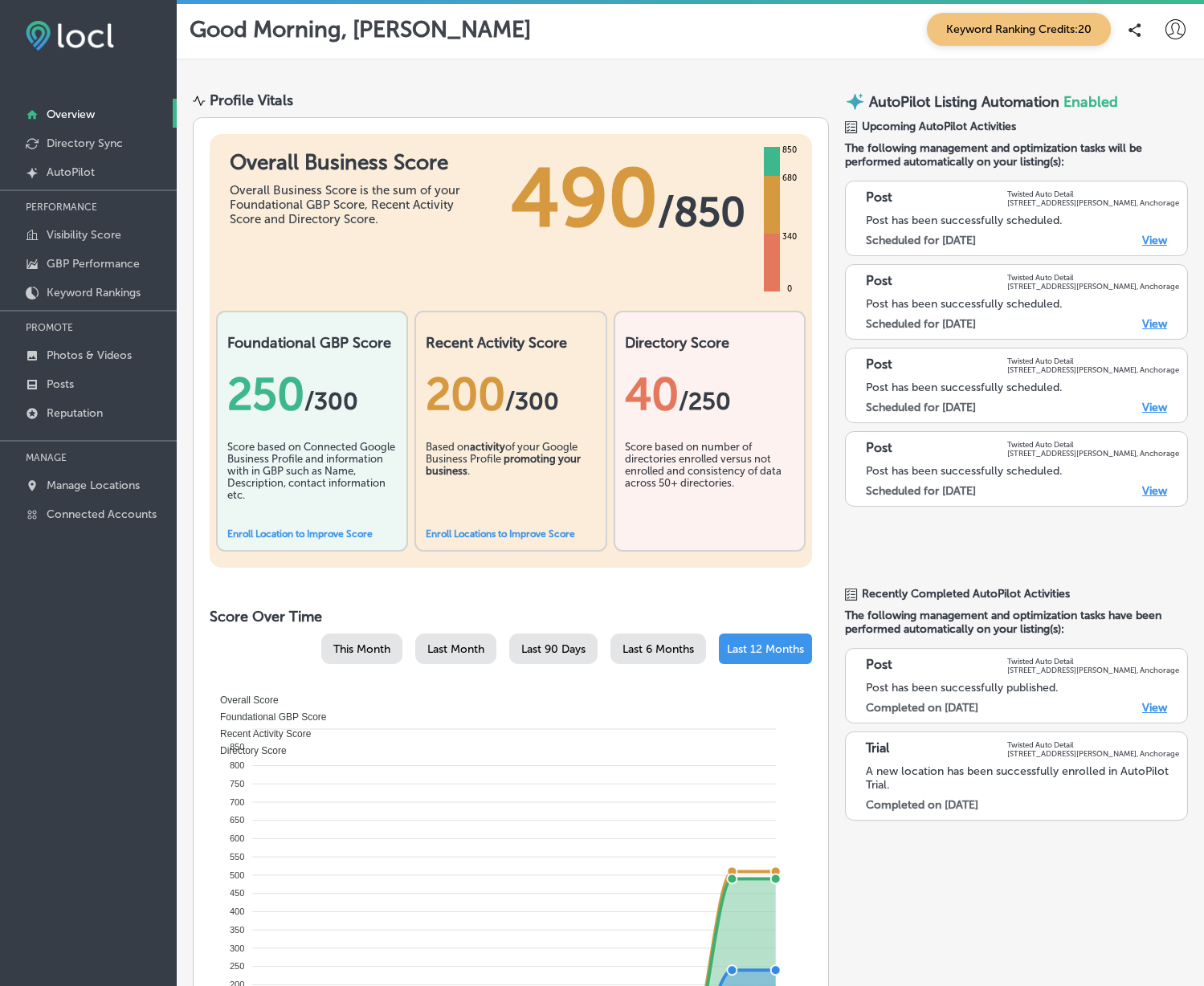
drag, startPoint x: 969, startPoint y: 629, endPoint x: 928, endPoint y: 289, distance: 342.5
